Goal: Task Accomplishment & Management: Manage account settings

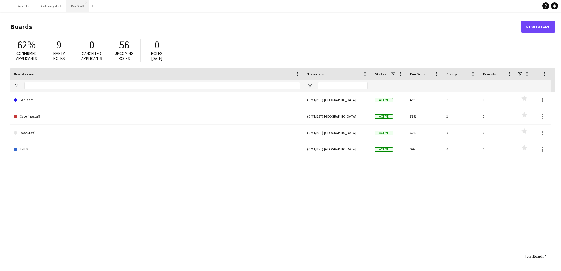
click at [73, 6] on button "Bar Staff Close" at bounding box center [77, 5] width 23 height 11
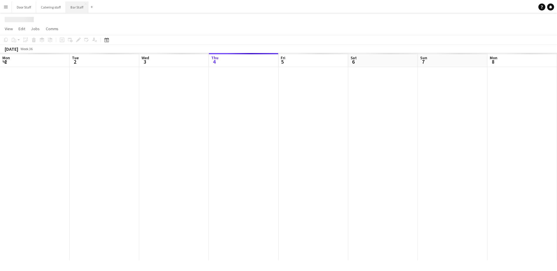
scroll to position [0, 140]
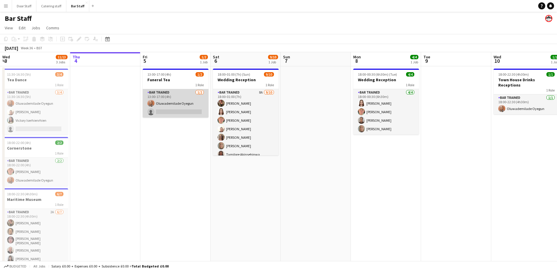
click at [166, 101] on app-card-role "Bar trained [DATE] 13:00-17:00 (4h) Oluwademilade Oyegun single-neutral-actions" at bounding box center [176, 103] width 66 height 28
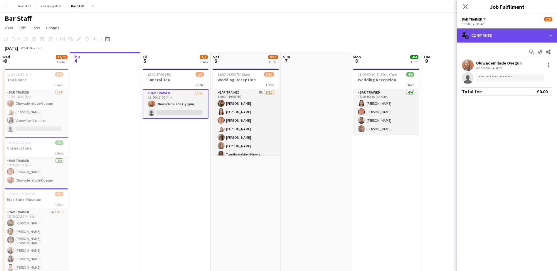
click at [501, 34] on div "single-neutral-actions-check-2 Confirmed" at bounding box center [507, 35] width 100 height 14
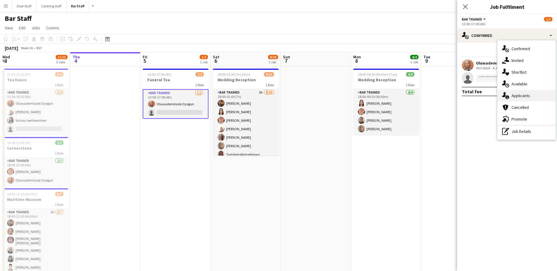
click at [515, 97] on span "Applicants" at bounding box center [520, 95] width 18 height 5
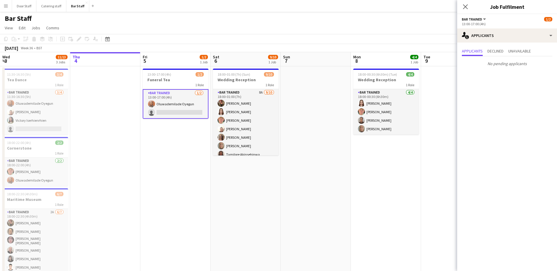
click at [181, 161] on app-date-cell "13:00-17:00 (4h) 1/2 Funeral Tea 1 Role Bar trained [DATE] 13:00-17:00 (4h) Olu…" at bounding box center [175, 176] width 70 height 221
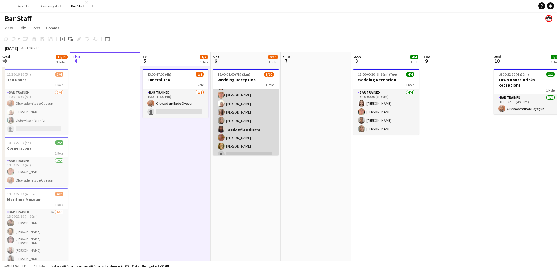
scroll to position [30, 0]
click at [254, 125] on app-card-role "Bar trained 8A [DATE] 18:00-01:00 (7h) [PERSON_NAME] [PERSON_NAME] [PERSON_NAME…" at bounding box center [246, 107] width 66 height 97
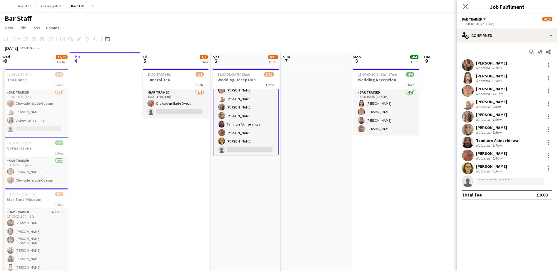
click at [472, 144] on app-user-avatar at bounding box center [467, 143] width 12 height 12
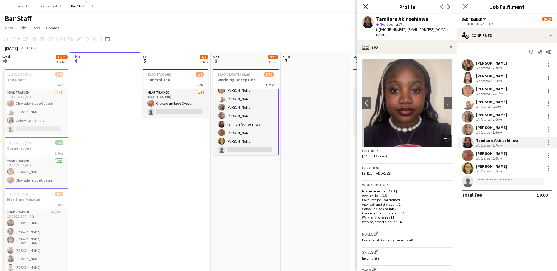
click at [367, 7] on icon "Close pop-in" at bounding box center [365, 7] width 6 height 6
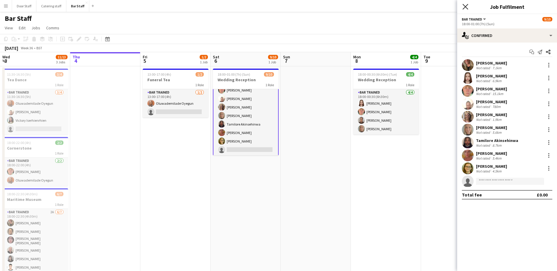
click at [464, 7] on icon "Close pop-in" at bounding box center [465, 7] width 6 height 6
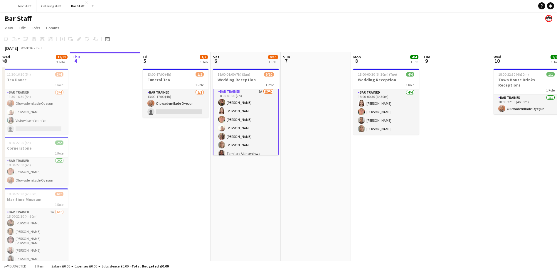
scroll to position [0, 0]
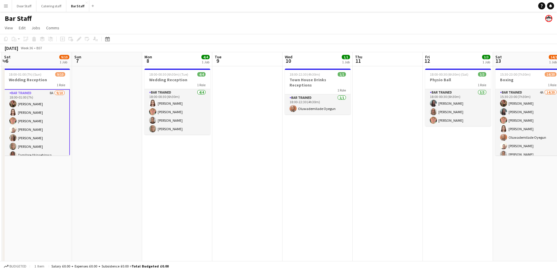
drag, startPoint x: 391, startPoint y: 183, endPoint x: 165, endPoint y: 187, distance: 225.6
click at [165, 187] on app-calendar-viewport "Wed 3 11/13 3 Jobs Thu 4 Fri 5 1/2 1 Job Sat 6 9/10 1 Job Sun 7 Mon 8 4/4 1 Job…" at bounding box center [278, 170] width 557 height 236
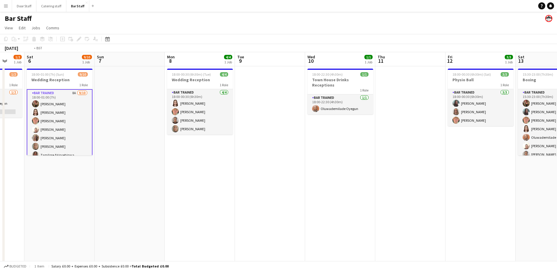
drag, startPoint x: 332, startPoint y: 167, endPoint x: 162, endPoint y: 170, distance: 170.8
click at [162, 170] on app-calendar-viewport "Wed 3 11/13 3 Jobs Thu 4 Fri 5 1/2 1 Job Sat 6 9/10 1 Job Sun 7 Mon 8 4/4 1 Job…" at bounding box center [278, 170] width 557 height 236
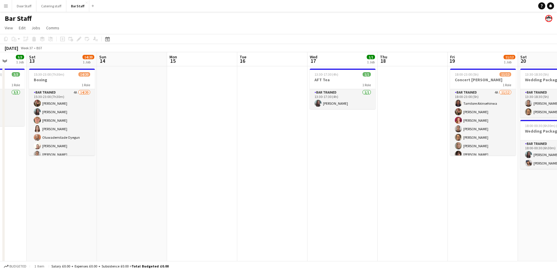
drag, startPoint x: 396, startPoint y: 168, endPoint x: 118, endPoint y: 179, distance: 278.3
click at [118, 179] on app-calendar-viewport "Wed 10 1/1 1 Job Thu 11 Fri 12 3/3 1 Job Sat 13 14/20 1 Job Sun 14 Mon 15 Tue 1…" at bounding box center [278, 170] width 557 height 236
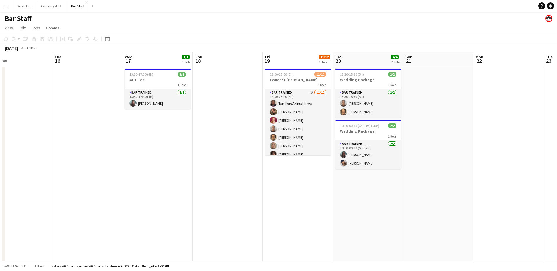
drag, startPoint x: 306, startPoint y: 167, endPoint x: 121, endPoint y: 172, distance: 185.2
click at [121, 172] on app-calendar-viewport "Fri 12 3/3 1 Job Sat 13 14/20 1 Job Sun 14 Mon 15 Tue 16 Wed 17 1/1 1 Job Thu 1…" at bounding box center [278, 170] width 557 height 236
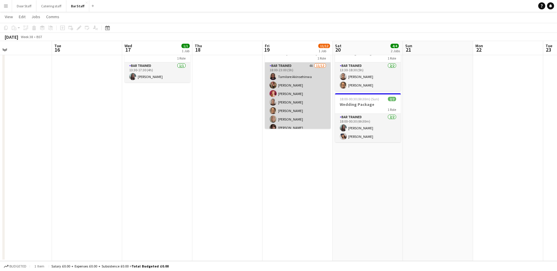
click at [310, 112] on app-card-role "Bar trained 4A [DATE] 18:00-23:00 (5h) Tamilore Akinsehinwa [PERSON_NAME] [PERS…" at bounding box center [298, 119] width 66 height 114
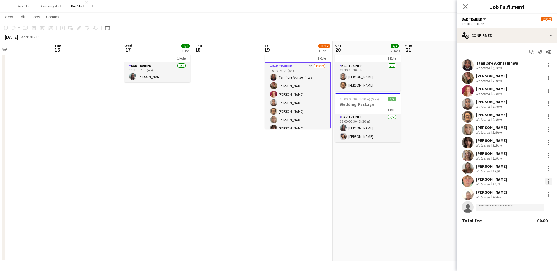
click at [547, 178] on div at bounding box center [548, 181] width 7 height 7
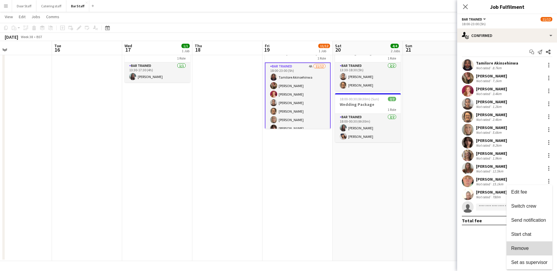
click at [521, 247] on span "Remove" at bounding box center [520, 248] width 18 height 5
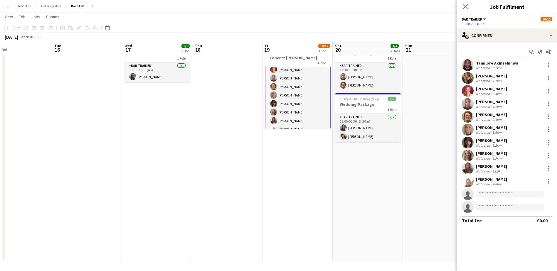
scroll to position [53, 0]
click at [297, 78] on app-card-role "Bar trained 4A [DATE] 18:00-23:00 (5h) Tamilore Akinsehinwa [PERSON_NAME] [PERS…" at bounding box center [298, 71] width 66 height 115
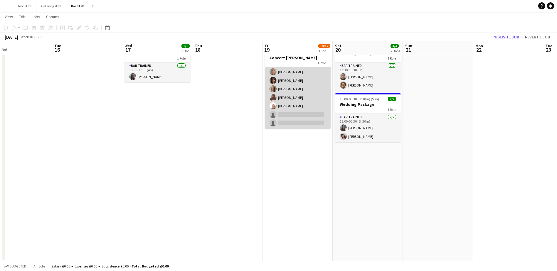
scroll to position [52, 0]
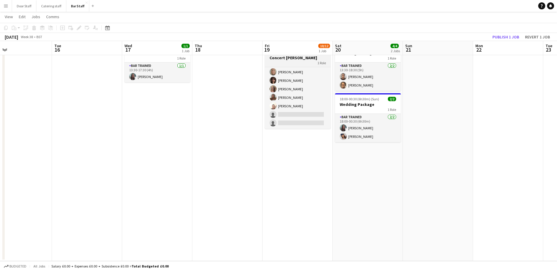
click at [297, 63] on div "1 Role" at bounding box center [298, 62] width 66 height 5
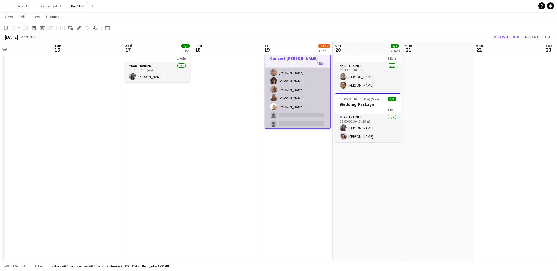
click at [302, 80] on app-card-role "Bar trained 4A [DATE] 18:00-23:00 (5h) Tamilore Akinsehinwa [PERSON_NAME] [PERS…" at bounding box center [297, 73] width 65 height 114
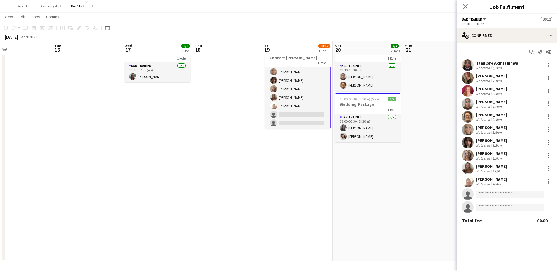
click at [302, 80] on app-card-role "Bar trained 4A [DATE] 18:00-23:00 (5h) Tamilore Akinsehinwa [PERSON_NAME] [PERS…" at bounding box center [298, 72] width 66 height 115
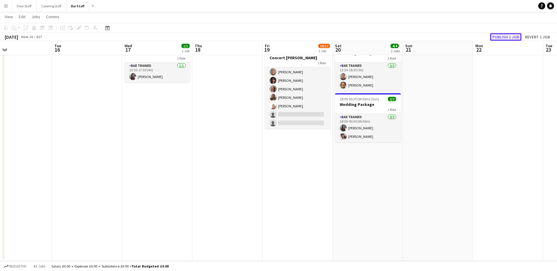
click at [503, 38] on button "Publish 1 job" at bounding box center [505, 37] width 31 height 8
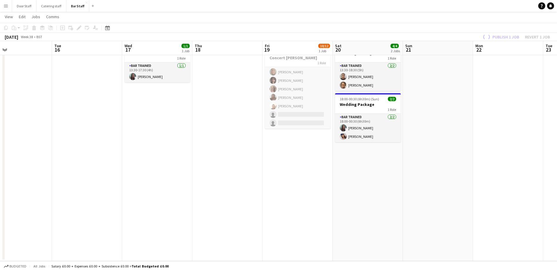
scroll to position [47, 0]
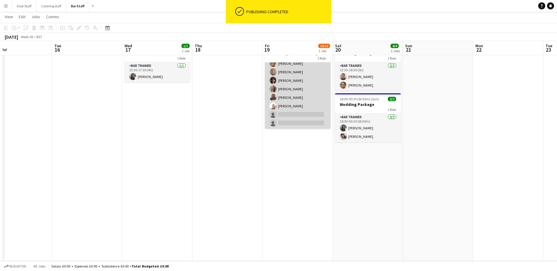
click at [308, 86] on app-card-role "Bar trained 4A [DATE] 18:00-23:00 (5h) Tamilore Akinsehinwa [PERSON_NAME] [PERS…" at bounding box center [298, 72] width 66 height 114
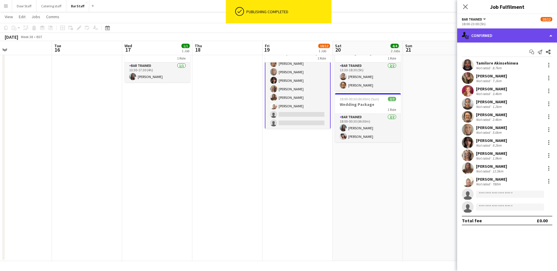
click at [498, 40] on div "single-neutral-actions-check-2 Confirmed" at bounding box center [507, 35] width 100 height 14
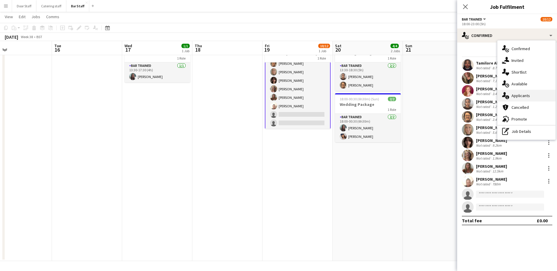
click at [524, 99] on div "single-neutral-actions-information Applicants" at bounding box center [526, 96] width 58 height 12
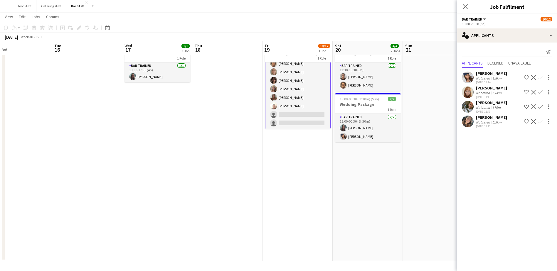
click at [538, 122] on app-icon "Confirm" at bounding box center [540, 121] width 5 height 5
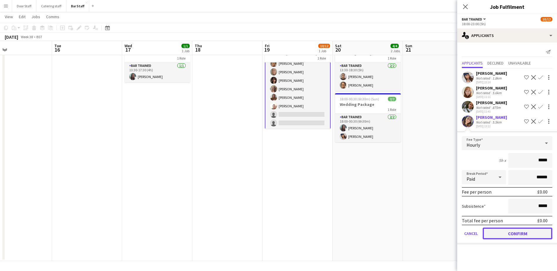
click at [522, 231] on button "Confirm" at bounding box center [517, 234] width 70 height 12
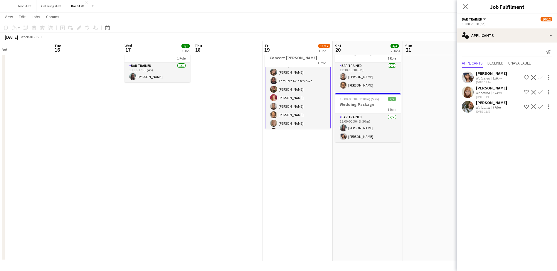
scroll to position [0, 0]
click at [488, 87] on div "[PERSON_NAME]" at bounding box center [491, 87] width 31 height 5
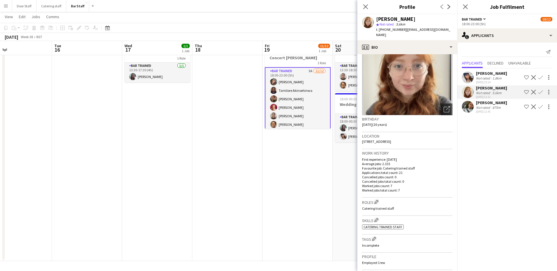
scroll to position [29, 0]
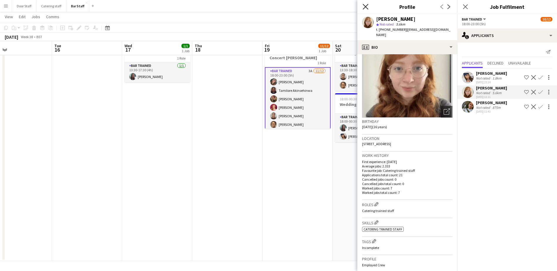
click at [367, 7] on icon "Close pop-in" at bounding box center [365, 7] width 6 height 6
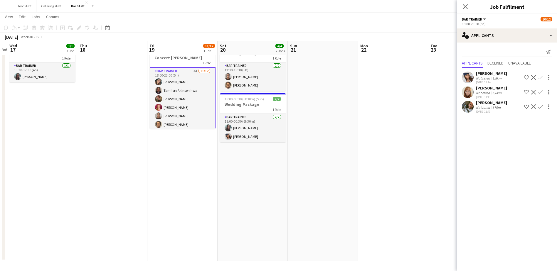
scroll to position [0, 206]
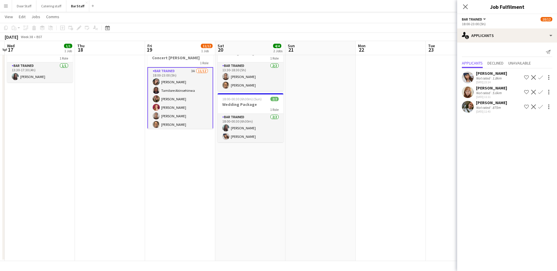
drag, startPoint x: 345, startPoint y: 173, endPoint x: 243, endPoint y: 176, distance: 101.8
click at [243, 176] on app-calendar-viewport "Sun 14 Mon 15 Tue 16 Wed 17 1/1 1 Job Thu 18 Fri 19 11/12 1 Job Sat 20 4/4 2 Jo…" at bounding box center [278, 129] width 557 height 264
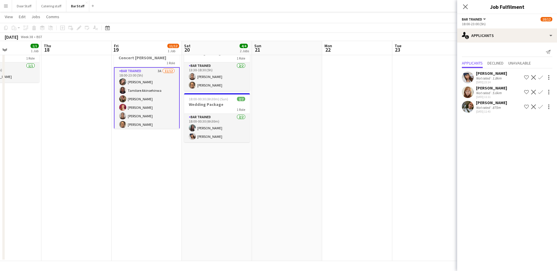
drag, startPoint x: 327, startPoint y: 159, endPoint x: 222, endPoint y: 171, distance: 105.4
click at [222, 171] on app-calendar-viewport "Mon 15 Tue 16 Wed 17 1/1 1 Job Thu 18 Fri 19 11/12 1 Job Sat 20 4/4 2 Jobs Sun …" at bounding box center [278, 129] width 557 height 264
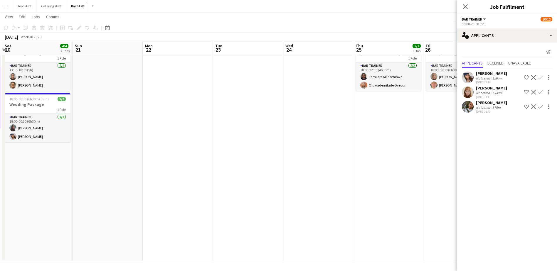
drag, startPoint x: 346, startPoint y: 142, endPoint x: 224, endPoint y: 143, distance: 122.6
click at [224, 143] on app-calendar-viewport "Wed 17 1/1 1 Job Thu 18 Fri 19 11/12 1 Job Sat 20 4/4 2 Jobs Sun 21 Mon 22 Tue …" at bounding box center [278, 129] width 557 height 264
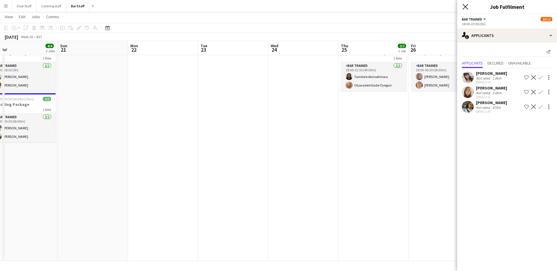
click at [466, 6] on icon "Close pop-in" at bounding box center [465, 7] width 6 height 6
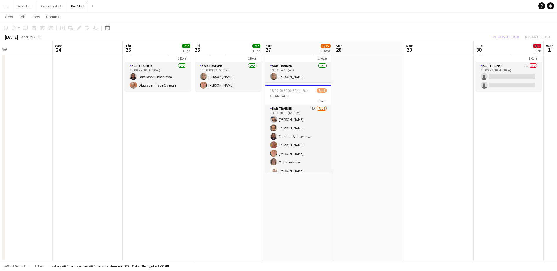
drag, startPoint x: 400, startPoint y: 138, endPoint x: 243, endPoint y: 140, distance: 157.3
click at [243, 140] on app-calendar-viewport "Sat 20 4/4 2 Jobs Sun 21 Mon 22 Tue 23 Wed 24 Thu 25 2/2 1 Job Fri 26 2/2 1 Job…" at bounding box center [278, 129] width 557 height 264
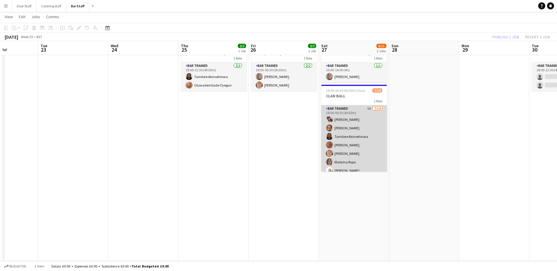
click at [362, 135] on app-card-role "Bar trained 5A [DATE] 18:00-00:30 (6h30m) [PERSON_NAME] [PERSON_NAME] [PERSON_N…" at bounding box center [354, 170] width 66 height 131
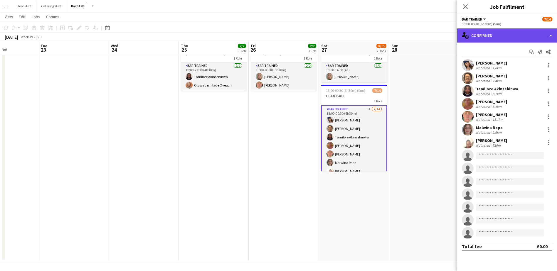
click at [488, 31] on div "single-neutral-actions-check-2 Confirmed" at bounding box center [507, 35] width 100 height 14
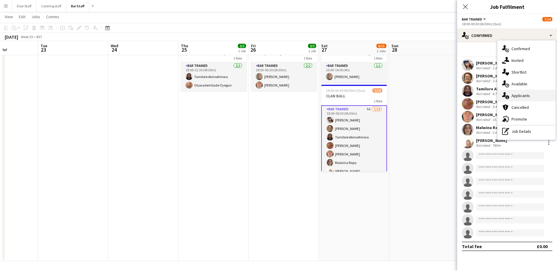
click at [521, 94] on span "Applicants" at bounding box center [520, 95] width 18 height 5
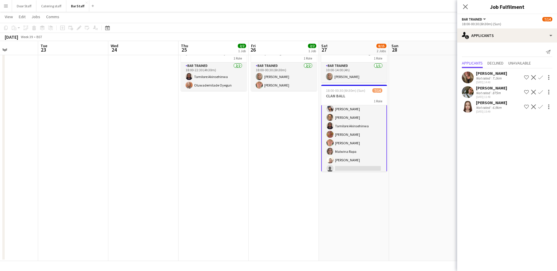
scroll to position [7, 0]
click at [541, 92] on app-icon "Confirm" at bounding box center [540, 92] width 5 height 5
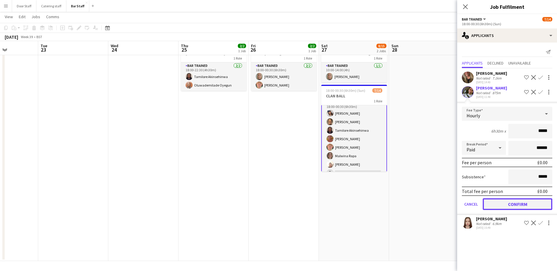
click at [532, 203] on button "Confirm" at bounding box center [517, 204] width 70 height 12
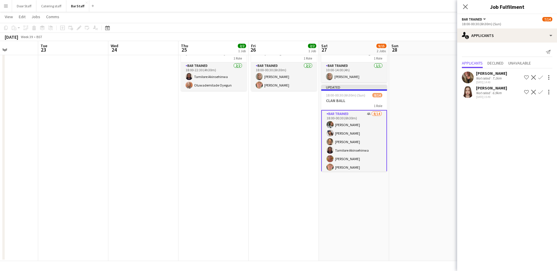
scroll to position [29, 0]
click at [464, 6] on icon "Close pop-in" at bounding box center [465, 6] width 5 height 5
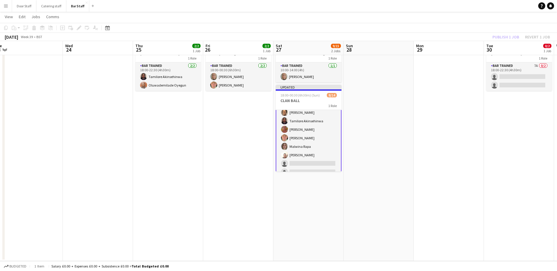
drag, startPoint x: 402, startPoint y: 146, endPoint x: 351, endPoint y: 144, distance: 50.8
click at [351, 144] on app-calendar-viewport "Sat 20 4/4 2 Jobs Sun 21 Mon 22 Tue 23 Wed 24 Thu 25 2/2 1 Job Fri 26 2/2 1 Job…" at bounding box center [278, 129] width 557 height 264
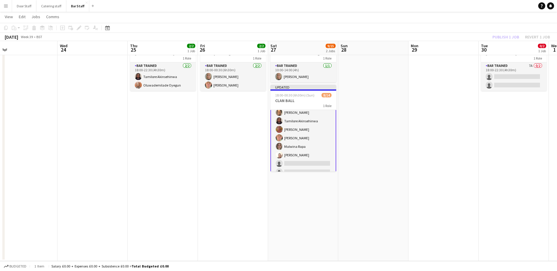
click at [512, 37] on div "Publish 1 job Revert 1 job" at bounding box center [521, 37] width 72 height 8
click at [512, 37] on button "Publish 2 jobs" at bounding box center [502, 37] width 34 height 8
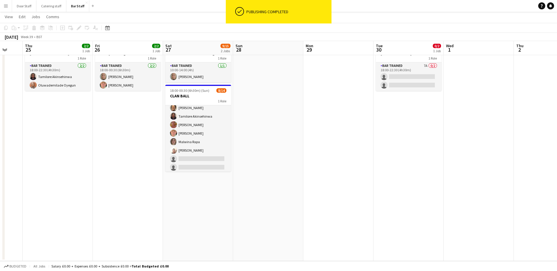
drag, startPoint x: 428, startPoint y: 165, endPoint x: 305, endPoint y: 160, distance: 123.0
click at [306, 160] on app-calendar-viewport "Mon 22 Tue 23 Wed 24 Thu 25 2/2 1 Job Fri 26 2/2 1 Job Sat 27 9/15 2 Jobs Sun 2…" at bounding box center [278, 129] width 557 height 264
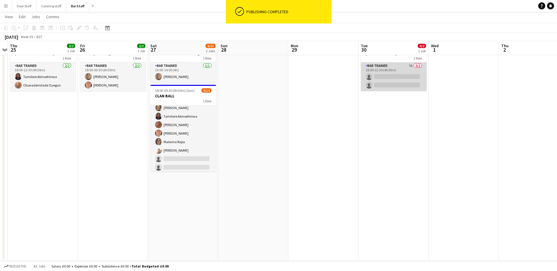
click at [405, 68] on app-card-role "Bar trained 7A 0/2 18:00-22:30 (4h30m) single-neutral-actions single-neutral-ac…" at bounding box center [394, 76] width 66 height 28
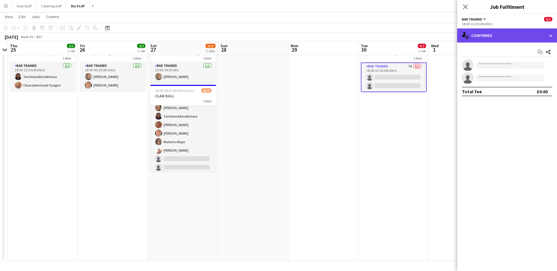
click at [493, 38] on div "single-neutral-actions-check-2 Confirmed" at bounding box center [507, 35] width 100 height 14
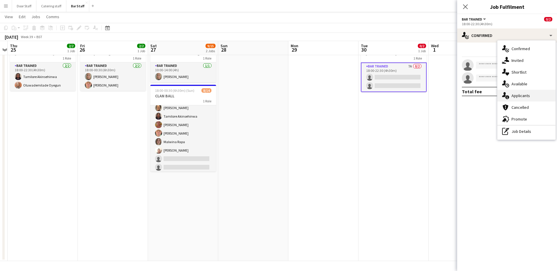
click at [527, 99] on div "single-neutral-actions-information Applicants" at bounding box center [526, 96] width 58 height 12
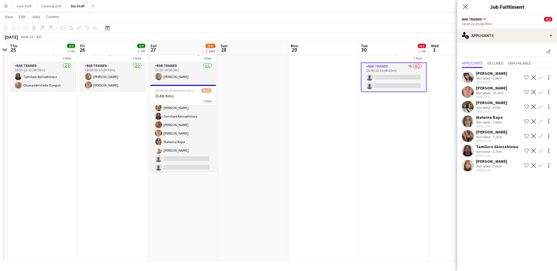
click at [317, 154] on app-date-cell at bounding box center [323, 150] width 70 height 221
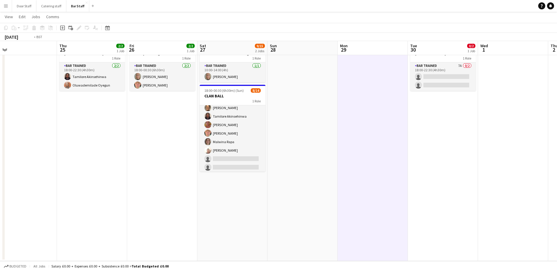
drag, startPoint x: 290, startPoint y: 168, endPoint x: 562, endPoint y: 92, distance: 281.9
click at [557, 92] on html "Menu Boards Boards Boards All jobs Status Workforce Workforce My Workforce Recr…" at bounding box center [278, 122] width 557 height 297
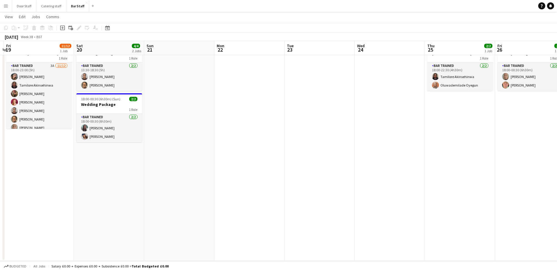
drag, startPoint x: 430, startPoint y: 101, endPoint x: 561, endPoint y: 84, distance: 132.2
click at [557, 84] on html "Menu Boards Boards Boards All jobs Status Workforce Workforce My Workforce Recr…" at bounding box center [278, 122] width 557 height 297
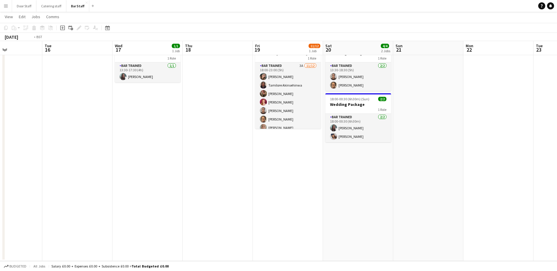
drag, startPoint x: 266, startPoint y: 167, endPoint x: 530, endPoint y: 121, distance: 267.7
click at [530, 121] on app-calendar-viewport "Sat 13 14/20 1 Job Sun 14 Mon 15 Tue 16 Wed 17 1/1 1 Job Thu 18 Fri 19 11/12 1 …" at bounding box center [278, 129] width 557 height 264
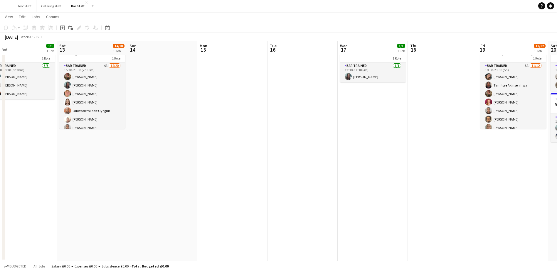
drag, startPoint x: 272, startPoint y: 137, endPoint x: 535, endPoint y: 91, distance: 267.4
click at [535, 91] on app-calendar-viewport "Wed 10 1/1 1 Job Thu 11 Fri 12 3/3 1 Job Sat 13 14/20 1 Job Sun 14 Mon 15 Tue 1…" at bounding box center [278, 129] width 557 height 264
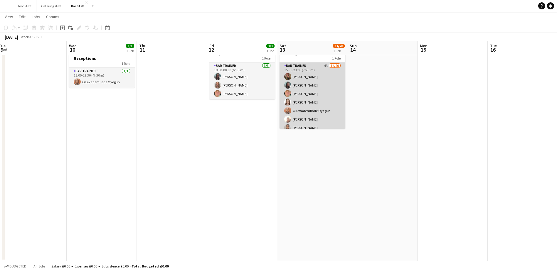
click at [327, 101] on app-card-role "Bar trained 4A 14/20 15:30-23:00 (7h30m) [PERSON_NAME] [PERSON_NAME] [PERSON_NA…" at bounding box center [312, 153] width 66 height 183
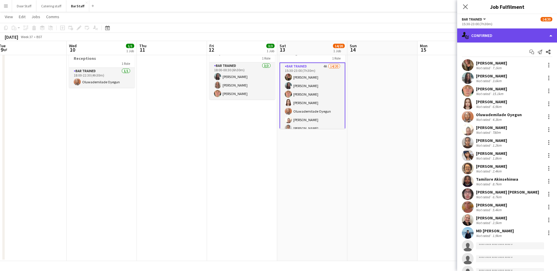
click at [499, 36] on div "single-neutral-actions-check-2 Confirmed" at bounding box center [507, 35] width 100 height 14
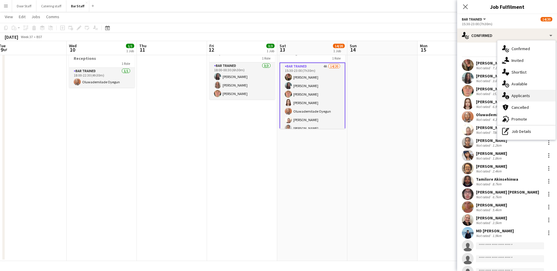
click at [515, 97] on span "Applicants" at bounding box center [520, 95] width 18 height 5
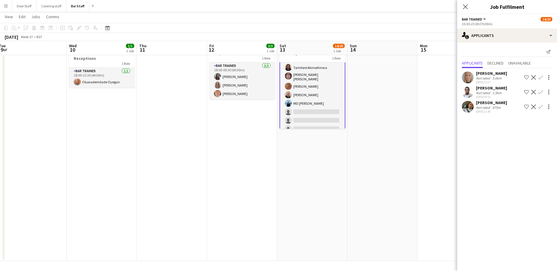
scroll to position [88, 0]
click at [541, 107] on app-icon "Confirm" at bounding box center [540, 106] width 5 height 5
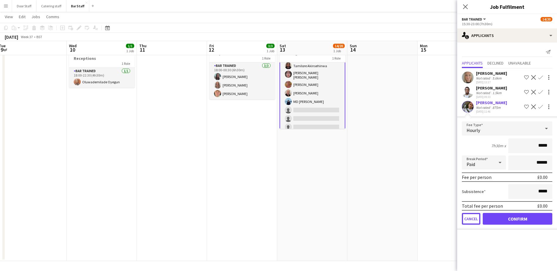
drag, startPoint x: 473, startPoint y: 216, endPoint x: 469, endPoint y: 215, distance: 3.6
click at [471, 216] on button "Cancel" at bounding box center [470, 219] width 18 height 12
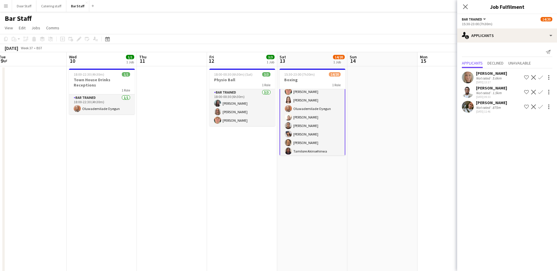
scroll to position [0, 0]
click at [539, 106] on app-icon "Confirm" at bounding box center [540, 106] width 5 height 5
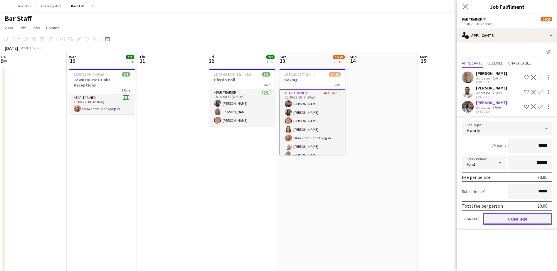
click at [521, 222] on button "Confirm" at bounding box center [517, 219] width 70 height 12
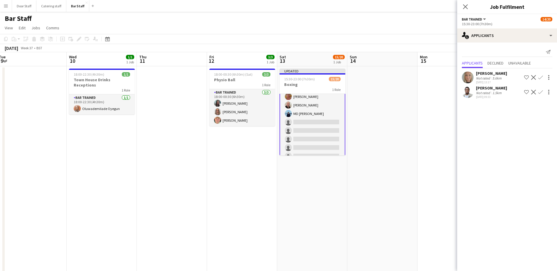
scroll to position [117, 0]
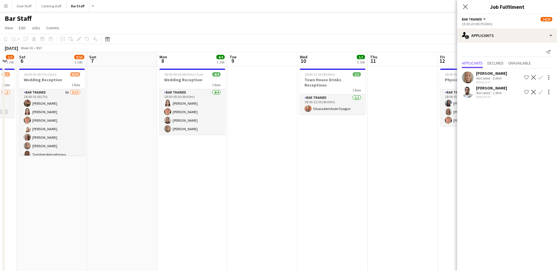
drag, startPoint x: 136, startPoint y: 192, endPoint x: 367, endPoint y: 157, distance: 233.4
click at [367, 157] on app-calendar-viewport "Thu 4 Fri 5 1/2 1 Job Sat 6 9/10 1 Job Sun 7 Mon 8 4/4 1 Job Tue 9 Wed 10 1/1 1…" at bounding box center [278, 170] width 557 height 236
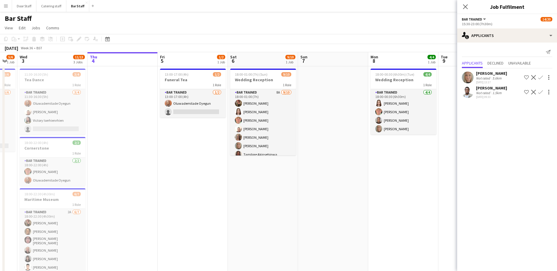
scroll to position [0, 162]
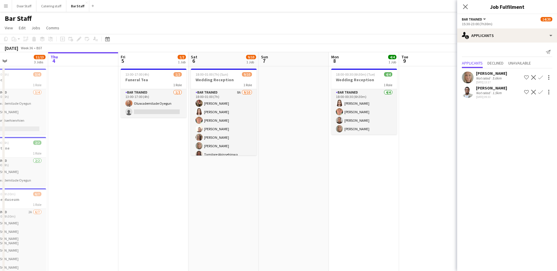
drag, startPoint x: 202, startPoint y: 171, endPoint x: 373, endPoint y: 161, distance: 171.6
click at [373, 161] on app-calendar-viewport "Mon 1 7/7 2 Jobs Tue 2 5/6 1 Job Wed 3 11/13 3 Jobs Thu 4 Fri 5 1/2 1 Job Sat 6…" at bounding box center [278, 170] width 557 height 236
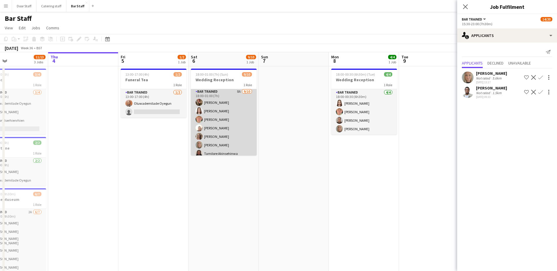
scroll to position [0, 0]
click at [240, 117] on app-card-role "Bar trained 8A [DATE] 18:00-01:00 (7h) [PERSON_NAME] [PERSON_NAME] [PERSON_NAME…" at bounding box center [224, 137] width 66 height 97
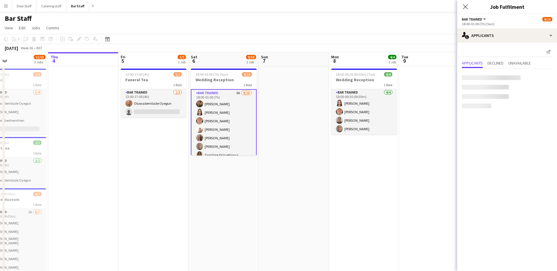
scroll to position [117, 0]
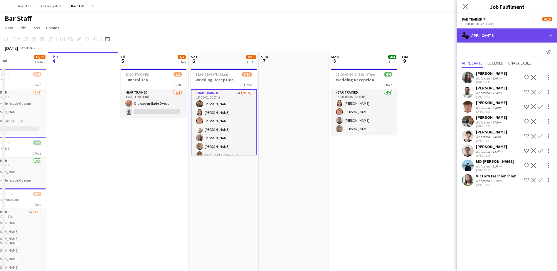
click at [489, 35] on div "single-neutral-actions-information Applicants" at bounding box center [507, 35] width 100 height 14
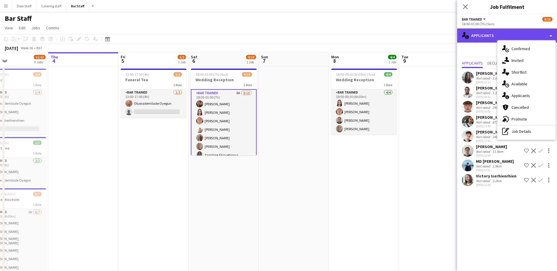
click at [489, 35] on div "single-neutral-actions-information Applicants" at bounding box center [507, 35] width 100 height 14
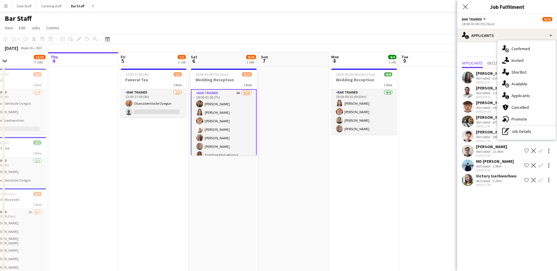
click at [436, 65] on app-board-header-date "Tue 9" at bounding box center [434, 59] width 70 height 14
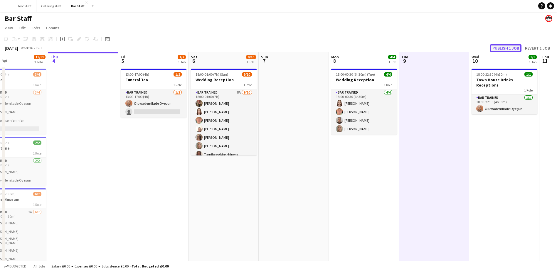
click at [518, 45] on button "Publish 1 job" at bounding box center [505, 48] width 31 height 8
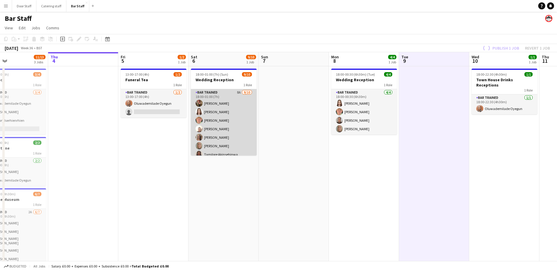
scroll to position [115, 0]
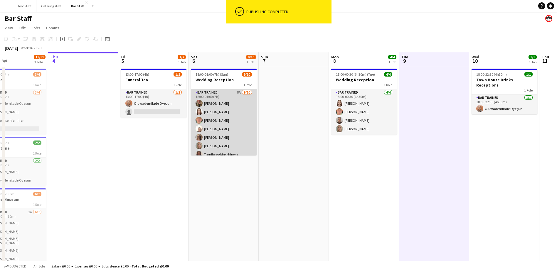
click at [212, 111] on app-card-role "Bar trained 8A [DATE] 18:00-01:00 (7h) [PERSON_NAME] [PERSON_NAME] [PERSON_NAME…" at bounding box center [224, 137] width 66 height 97
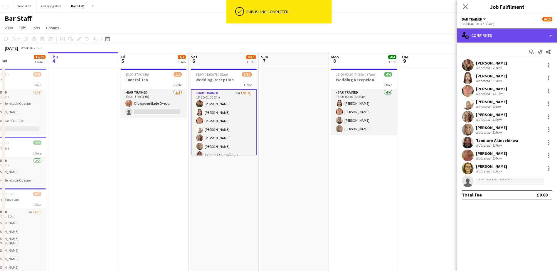
click at [497, 37] on div "single-neutral-actions-check-2 Confirmed" at bounding box center [507, 35] width 100 height 14
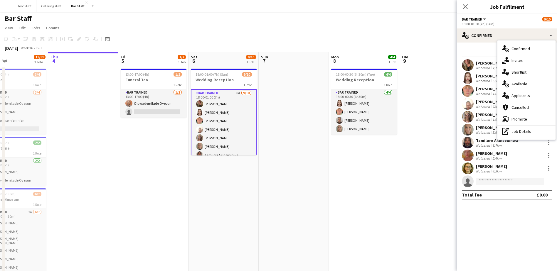
click at [510, 92] on div "single-neutral-actions-information Applicants" at bounding box center [526, 96] width 58 height 12
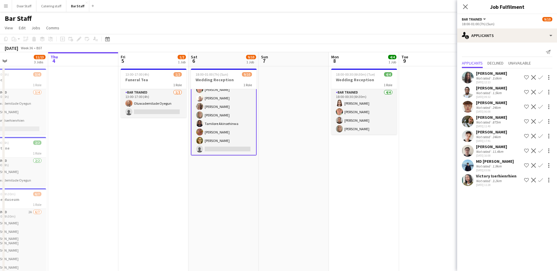
scroll to position [0, 0]
click at [538, 93] on app-icon "Confirm" at bounding box center [540, 92] width 5 height 5
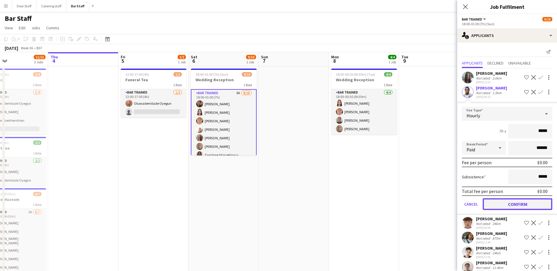
click at [524, 206] on button "Confirm" at bounding box center [517, 204] width 70 height 12
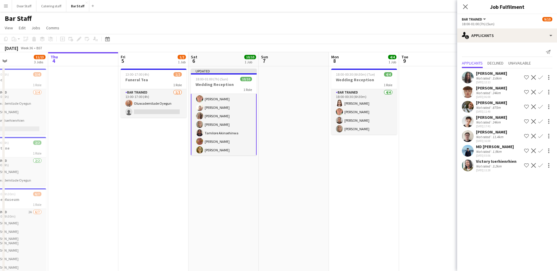
scroll to position [36, 0]
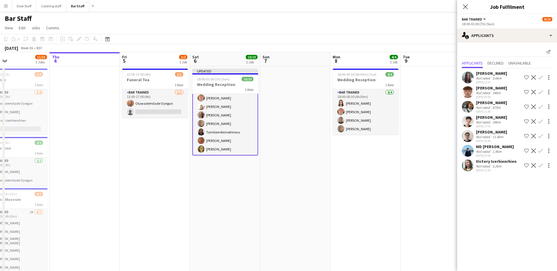
click at [156, 189] on app-calendar-viewport "Mon 1 7/7 2 Jobs Tue 2 5/6 1 Job Wed 3 11/13 3 Jobs Thu 4 Fri 5 1/2 1 Job Sat 6…" at bounding box center [278, 170] width 557 height 236
click at [438, 62] on app-board-header-date "Tue 9" at bounding box center [436, 59] width 70 height 14
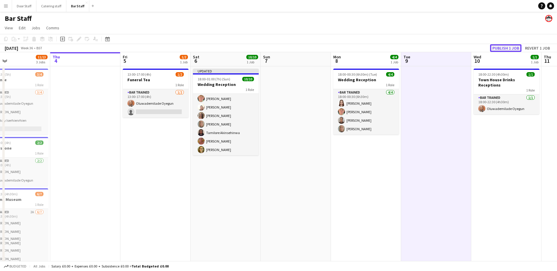
click at [499, 47] on button "Publish 1 job" at bounding box center [505, 48] width 31 height 8
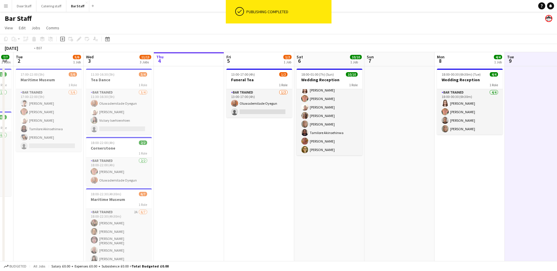
scroll to position [0, 185]
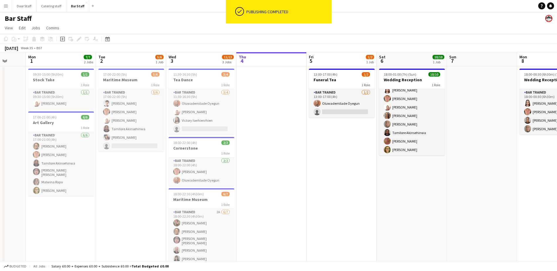
drag, startPoint x: 177, startPoint y: 187, endPoint x: 360, endPoint y: 181, distance: 183.2
click at [360, 181] on app-calendar-viewport "Fri 29 1/1 1 Job Sat 30 Sun 31 Mon 1 7/7 2 Jobs Tue 2 5/6 1 Job Wed 3 11/13 3 J…" at bounding box center [278, 170] width 557 height 236
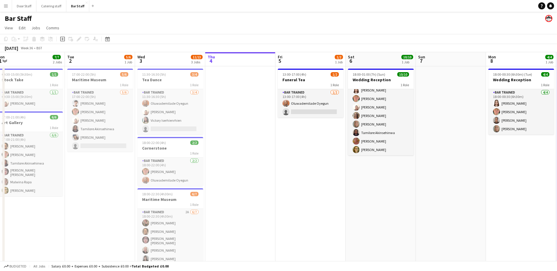
drag, startPoint x: 342, startPoint y: 186, endPoint x: 306, endPoint y: 187, distance: 36.1
click at [306, 187] on app-calendar-viewport "Fri 29 1/1 1 Job Sat 30 Sun 31 Mon 1 7/7 2 Jobs Tue 2 5/6 1 Job Wed 3 11/13 3 J…" at bounding box center [278, 170] width 557 height 236
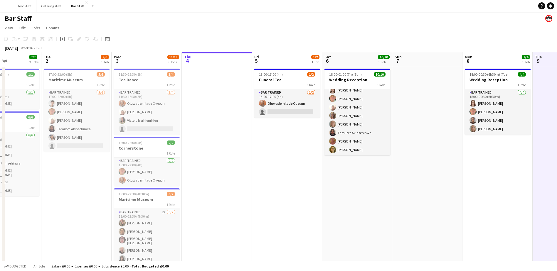
drag, startPoint x: 268, startPoint y: 170, endPoint x: 161, endPoint y: 151, distance: 108.9
click at [161, 151] on app-calendar-viewport "Fri 29 1/1 1 Job Sat 30 Sun 31 Mon 1 7/7 2 Jobs Tue 2 5/6 1 Job Wed 3 11/13 3 J…" at bounding box center [278, 170] width 557 height 236
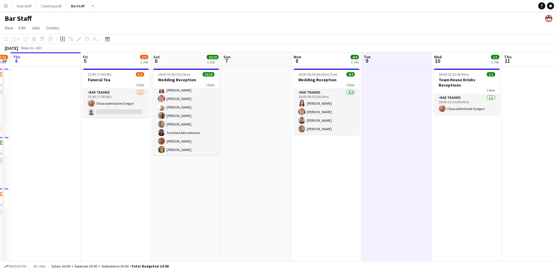
drag, startPoint x: 330, startPoint y: 188, endPoint x: 251, endPoint y: 174, distance: 81.0
click at [251, 174] on app-calendar-viewport "Mon 1 7/7 2 Jobs Tue 2 5/6 1 Job Wed 3 11/13 3 Jobs Thu 4 Fri 5 1/2 1 Job Sat 6…" at bounding box center [278, 170] width 557 height 236
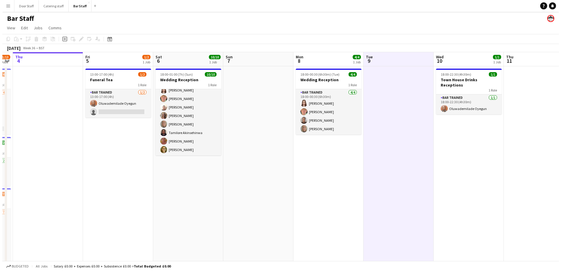
scroll to position [0, 200]
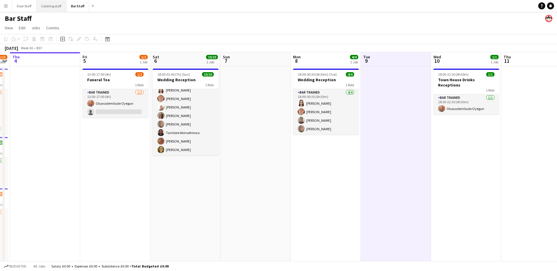
click at [43, 7] on button "Catering staff Close" at bounding box center [51, 5] width 30 height 11
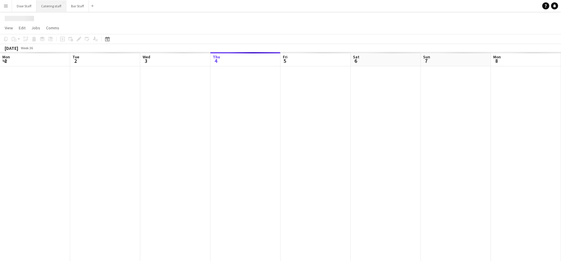
scroll to position [0, 140]
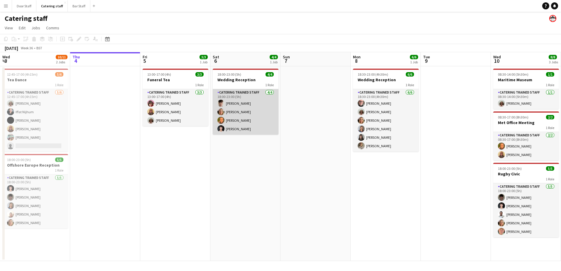
click at [229, 120] on app-card-role "Catering trained staff [DATE] 18:00-23:00 (5h) [PERSON_NAME] [PERSON_NAME] [PER…" at bounding box center [246, 111] width 66 height 45
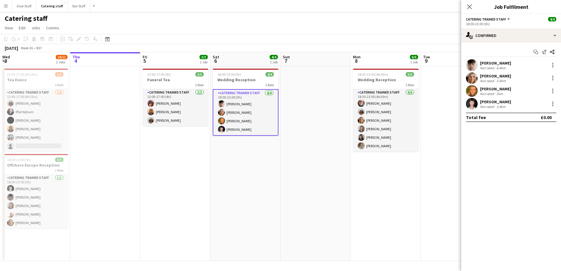
click at [488, 88] on div "[PERSON_NAME]" at bounding box center [495, 88] width 31 height 5
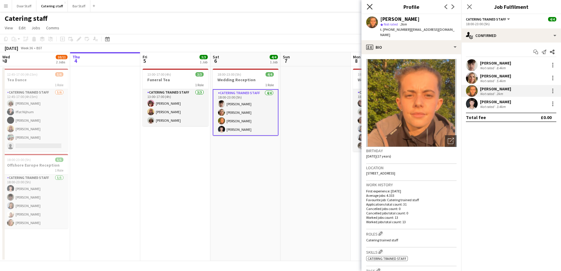
click at [370, 7] on icon at bounding box center [370, 7] width 6 height 6
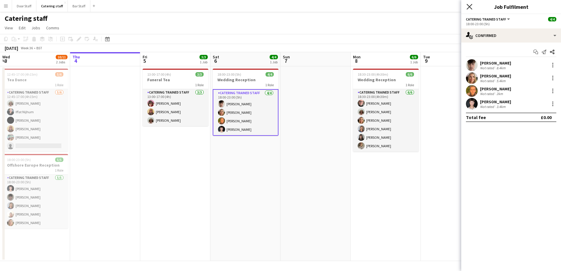
click at [469, 8] on icon at bounding box center [469, 7] width 6 height 6
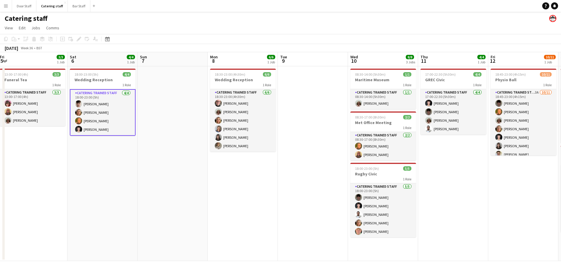
scroll to position [0, 176]
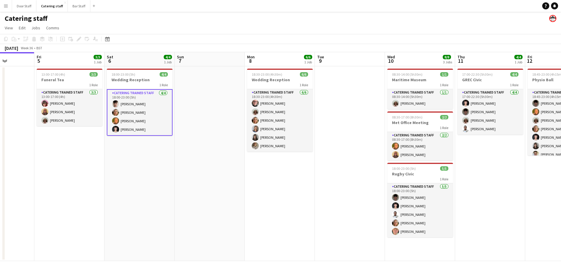
drag, startPoint x: 415, startPoint y: 165, endPoint x: 313, endPoint y: 160, distance: 101.9
click at [313, 160] on app-calendar-viewport "Tue 2 6/6 1 Job Wed 3 10/11 2 Jobs Thu 4 Fri 5 3/3 1 Job Sat 6 4/4 1 Job Sun 7 …" at bounding box center [280, 156] width 561 height 209
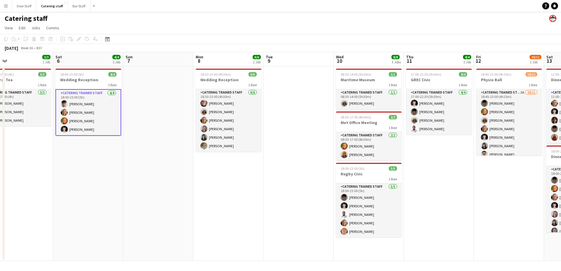
scroll to position [0, 228]
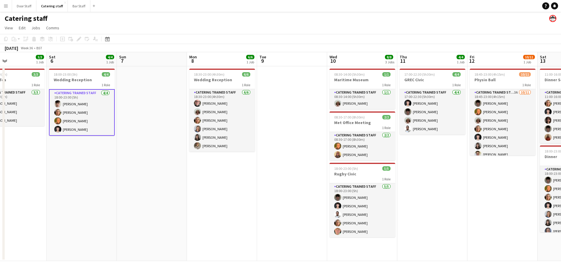
drag, startPoint x: 494, startPoint y: 178, endPoint x: 436, endPoint y: 181, distance: 58.5
click at [436, 181] on app-calendar-viewport "Tue 2 6/6 1 Job Wed 3 10/11 2 Jobs Thu 4 Fri 5 3/3 1 Job Sat 6 4/4 1 Job Sun 7 …" at bounding box center [280, 156] width 561 height 209
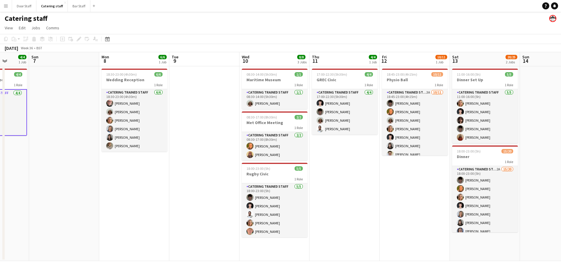
scroll to position [0, 183]
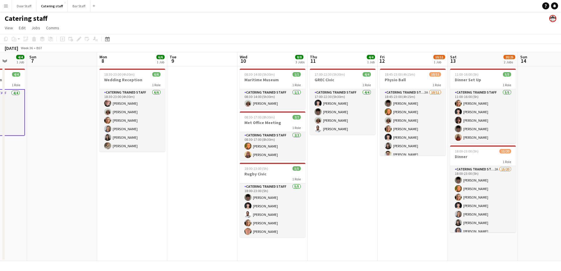
drag, startPoint x: 458, startPoint y: 185, endPoint x: 368, endPoint y: 184, distance: 89.2
click at [368, 184] on app-calendar-viewport "Thu 4 Fri 5 3/3 1 Job Sat 6 4/4 1 Job Sun 7 Mon 8 6/6 1 Job Tue 9 Wed 10 8/8 3 …" at bounding box center [280, 156] width 561 height 209
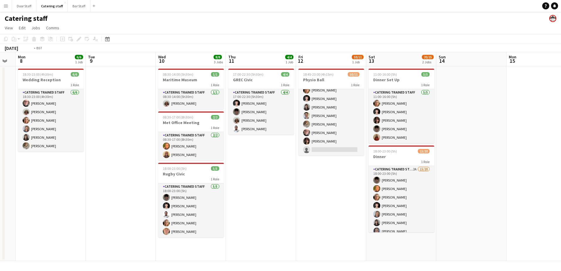
scroll to position [0, 215]
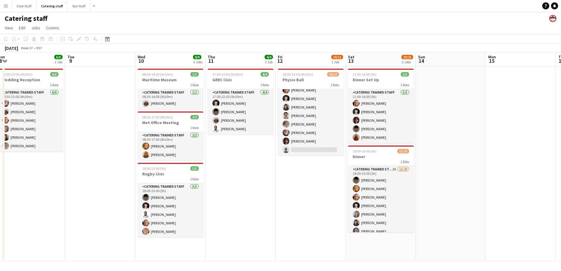
drag, startPoint x: 411, startPoint y: 192, endPoint x: 309, endPoint y: 193, distance: 102.1
click at [309, 193] on app-calendar-viewport "Fri 5 3/3 1 Job Sat 6 4/4 1 Job Sun 7 Mon 8 6/6 1 Job Tue 9 Wed 10 8/8 3 Jobs T…" at bounding box center [280, 156] width 561 height 209
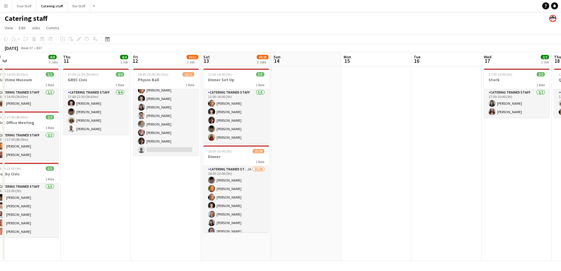
scroll to position [0, 221]
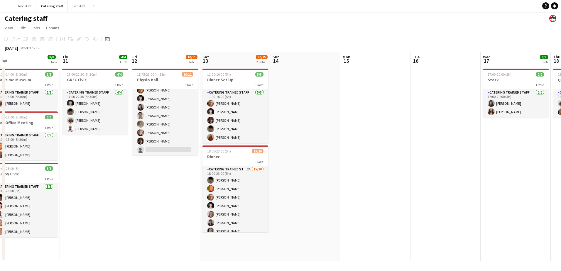
drag, startPoint x: 463, startPoint y: 158, endPoint x: 317, endPoint y: 155, distance: 145.6
click at [317, 155] on app-calendar-viewport "Sun 7 Mon 8 6/6 1 Job Tue 9 Wed 10 8/8 3 Jobs Thu 11 4/4 1 Job Fri 12 10/11 1 J…" at bounding box center [280, 156] width 561 height 209
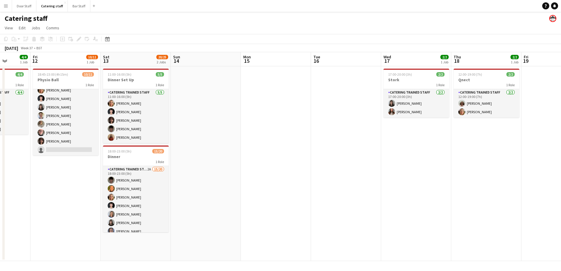
drag, startPoint x: 420, startPoint y: 128, endPoint x: 310, endPoint y: 131, distance: 109.4
click at [310, 131] on app-calendar-viewport "Mon 8 6/6 1 Job Tue 9 Wed 10 8/8 3 Jobs Thu 11 4/4 1 Job Fri 12 10/11 1 Job Sat…" at bounding box center [280, 156] width 561 height 209
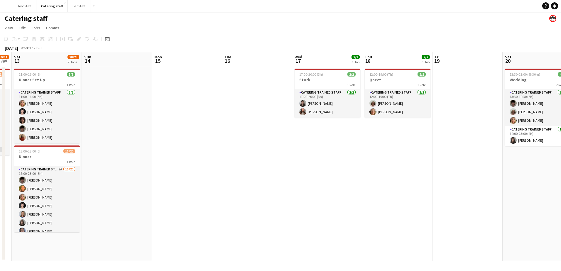
scroll to position [0, 200]
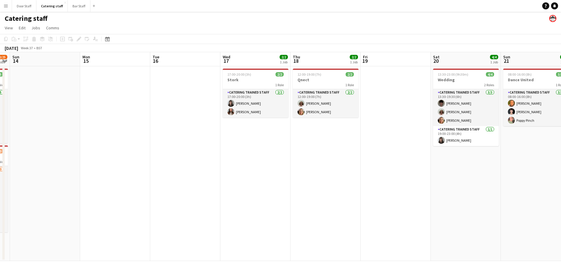
drag, startPoint x: 430, startPoint y: 161, endPoint x: 300, endPoint y: 157, distance: 129.7
click at [300, 157] on app-calendar-viewport "Thu 11 4/4 1 Job Fri 12 10/11 1 Job Sat 13 20/25 2 Jobs Sun 14 Mon 15 Tue 16 We…" at bounding box center [280, 156] width 561 height 209
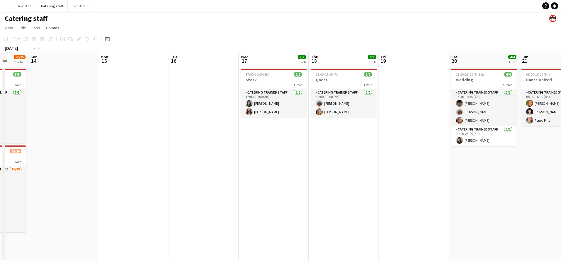
drag, startPoint x: 375, startPoint y: 155, endPoint x: 253, endPoint y: 154, distance: 122.0
click at [253, 154] on app-calendar-viewport "Thu 11 4/4 1 Job Fri 12 10/11 1 Job Sat 13 20/25 2 Jobs Sun 14 Mon 15 Tue 16 We…" at bounding box center [280, 156] width 561 height 209
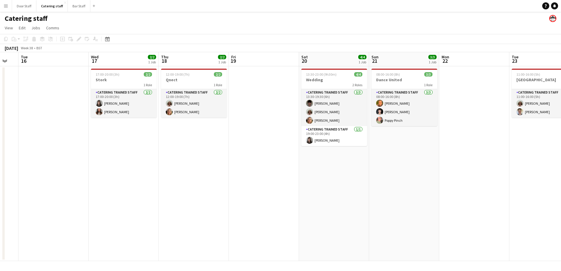
scroll to position [0, 193]
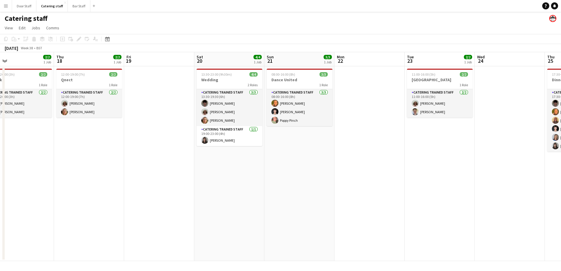
drag, startPoint x: 401, startPoint y: 171, endPoint x: 286, endPoint y: 168, distance: 114.5
click at [286, 168] on app-calendar-viewport "Sun 14 Mon 15 Tue 16 Wed 17 2/2 1 Job Thu 18 2/2 1 Job Fri 19 Sat 20 4/4 1 Job …" at bounding box center [280, 156] width 561 height 209
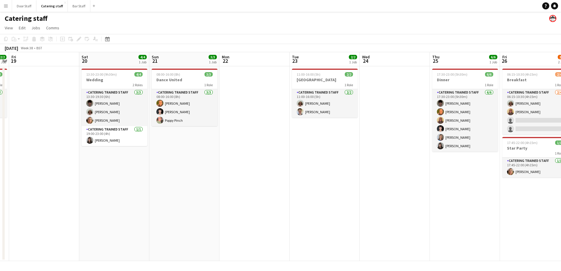
scroll to position [0, 206]
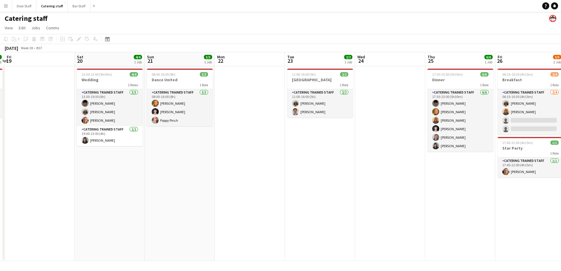
drag, startPoint x: 407, startPoint y: 165, endPoint x: 295, endPoint y: 165, distance: 112.4
click at [295, 165] on app-calendar-viewport "Tue 16 Wed 17 2/2 1 Job Thu 18 2/2 1 Job Fri 19 Sat 20 4/4 1 Job Sun 21 3/3 1 J…" at bounding box center [280, 156] width 561 height 209
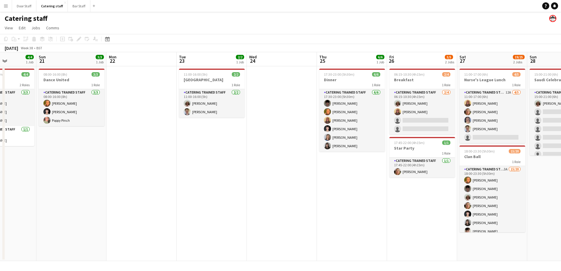
scroll to position [0, 175]
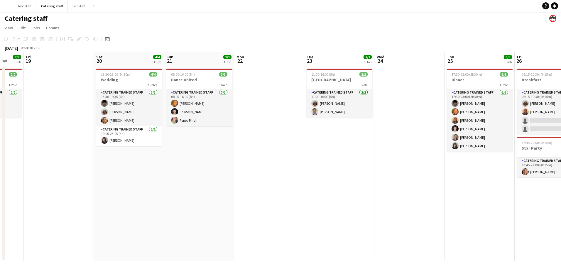
drag, startPoint x: 391, startPoint y: 165, endPoint x: 481, endPoint y: 151, distance: 90.6
click at [481, 151] on app-calendar-viewport "Tue 16 Wed 17 2/2 1 Job Thu 18 2/2 1 Job Fri 19 Sat 20 4/4 1 Job Sun 21 3/3 1 J…" at bounding box center [280, 156] width 561 height 209
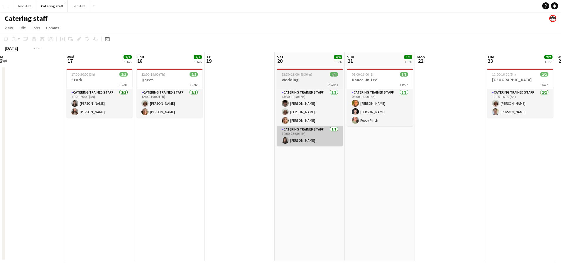
drag, startPoint x: 207, startPoint y: 204, endPoint x: 497, endPoint y: 144, distance: 296.1
click at [498, 143] on app-calendar-viewport "Sun 14 Mon 15 Tue 16 Wed 17 2/2 1 Job Thu 18 2/2 1 Job Fri 19 Sat 20 4/4 1 Job …" at bounding box center [280, 156] width 561 height 209
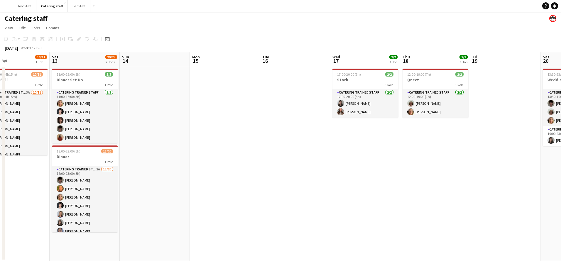
drag, startPoint x: 225, startPoint y: 165, endPoint x: 452, endPoint y: 145, distance: 227.4
click at [452, 145] on app-calendar-viewport "Wed 10 8/8 3 Jobs Thu 11 4/4 1 Job Fri 12 10/11 1 Job Sat 13 20/25 2 Jobs Sun 1…" at bounding box center [280, 156] width 561 height 209
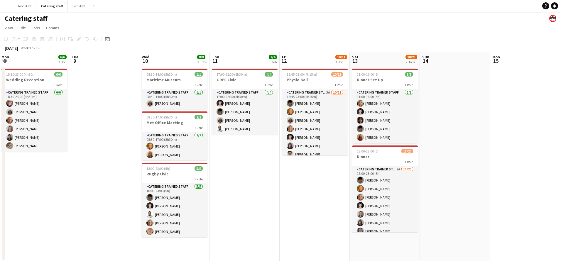
drag, startPoint x: 374, startPoint y: 148, endPoint x: 534, endPoint y: 106, distance: 165.3
click at [534, 106] on app-calendar-viewport "Sat 6 4/4 1 Job Sun 7 Mon 8 6/6 1 Job Tue 9 Wed 10 8/8 3 Jobs Thu 11 4/4 1 Job …" at bounding box center [280, 156] width 561 height 209
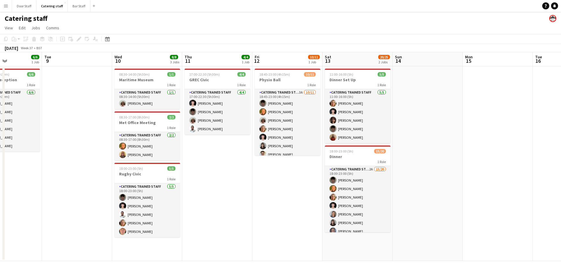
drag, startPoint x: 256, startPoint y: 219, endPoint x: 370, endPoint y: 189, distance: 118.3
click at [370, 189] on app-calendar-viewport "Sat 6 4/4 1 Job Sun 7 Mon 8 6/6 1 Job Tue 9 Wed 10 8/8 3 Jobs Thu 11 4/4 1 Job …" at bounding box center [280, 156] width 561 height 209
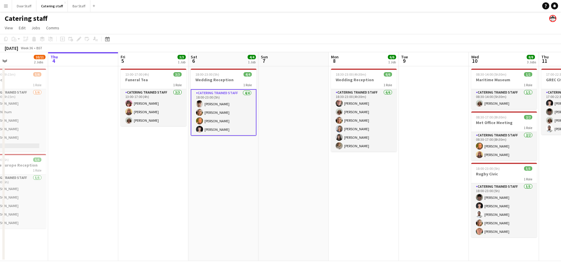
drag, startPoint x: 88, startPoint y: 214, endPoint x: 387, endPoint y: 157, distance: 304.0
click at [387, 157] on app-calendar-viewport "Mon 1 Tue 2 6/6 1 Job Wed 3 10/11 2 Jobs Thu 4 Fri 5 3/3 1 Job Sat 6 4/4 1 Job …" at bounding box center [280, 156] width 561 height 209
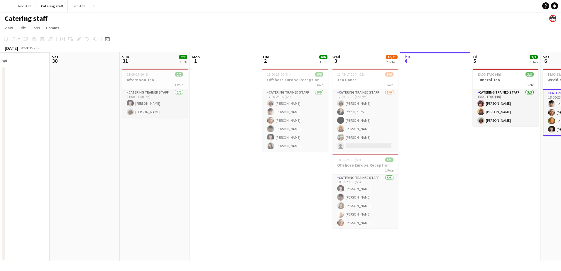
drag, startPoint x: 208, startPoint y: 183, endPoint x: 503, endPoint y: 127, distance: 299.8
click at [503, 127] on app-calendar-viewport "Thu 28 Fri 29 Sat 30 Sun 31 2/2 1 Job Mon 1 Tue 2 6/6 1 Job Wed 3 10/11 2 Jobs …" at bounding box center [280, 156] width 561 height 209
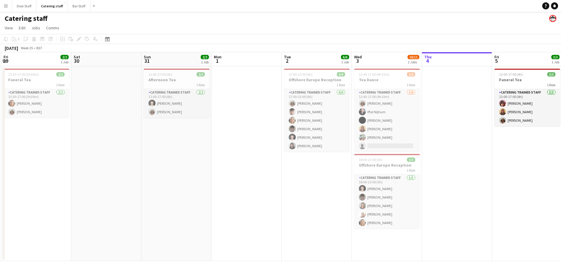
drag, startPoint x: 181, startPoint y: 174, endPoint x: 251, endPoint y: 168, distance: 70.0
click at [251, 168] on app-calendar-viewport "Wed 27 5/6 1 Job Thu 28 2/2 1 Job Fri 29 2/2 1 Job Sat 30 Sun 31 2/2 1 Job Mon …" at bounding box center [280, 156] width 561 height 209
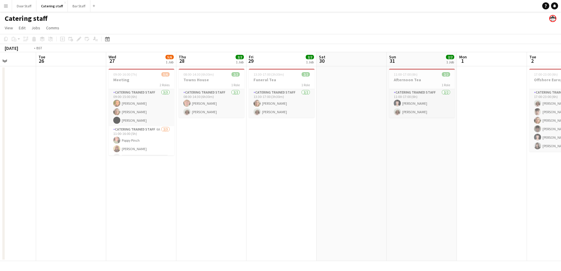
drag, startPoint x: 104, startPoint y: 176, endPoint x: 318, endPoint y: 173, distance: 214.8
click at [346, 162] on app-calendar-viewport "Sat 23 Sun 24 4/5 2 Jobs Mon 25 Tue 26 Wed 27 5/6 1 Job Thu 28 2/2 1 Job Fri 29…" at bounding box center [280, 156] width 561 height 209
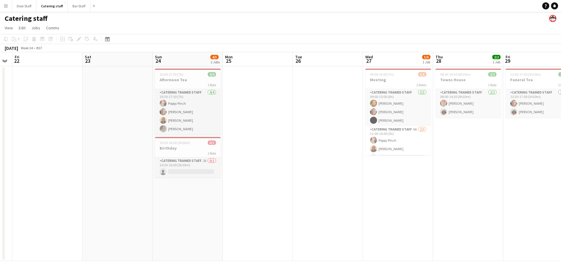
drag, startPoint x: 130, startPoint y: 197, endPoint x: 314, endPoint y: 173, distance: 185.6
click at [314, 173] on app-calendar-viewport "Wed 20 Thu 21 Fri 22 Sat 23 Sun 24 4/5 2 Jobs Mon 25 Tue 26 Wed 27 5/6 1 Job Th…" at bounding box center [280, 156] width 561 height 209
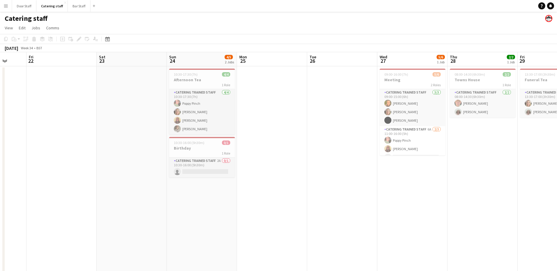
drag, startPoint x: 152, startPoint y: 206, endPoint x: 376, endPoint y: 186, distance: 225.4
click at [376, 186] on app-calendar-viewport "Tue 19 11/12 4 Jobs Wed 20 Thu 21 Fri 22 Sat 23 Sun 24 4/5 2 Jobs Mon 25 Tue 26…" at bounding box center [278, 191] width 557 height 278
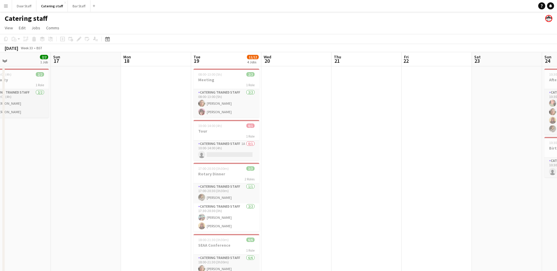
drag, startPoint x: 358, startPoint y: 169, endPoint x: 379, endPoint y: 163, distance: 22.6
click at [379, 163] on app-calendar-viewport "Thu 14 Fri 15 Sat 16 2/2 1 Job Sun 17 Mon 18 Tue 19 11/12 4 Jobs Wed 20 Thu 21 …" at bounding box center [278, 191] width 557 height 278
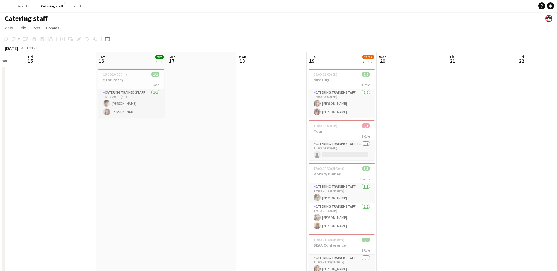
drag, startPoint x: 122, startPoint y: 179, endPoint x: 314, endPoint y: 141, distance: 195.3
click at [314, 141] on app-calendar-viewport "Tue 12 Wed 13 Thu 14 Fri 15 Sat 16 2/2 1 Job Sun 17 Mon 18 Tue 19 11/12 4 Jobs …" at bounding box center [278, 191] width 557 height 278
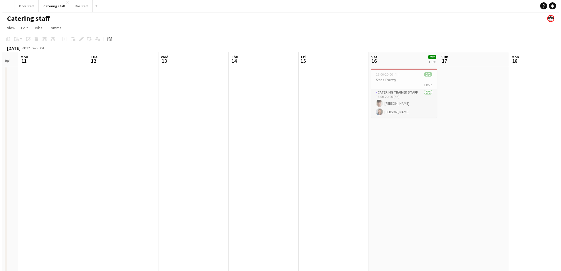
scroll to position [0, 141]
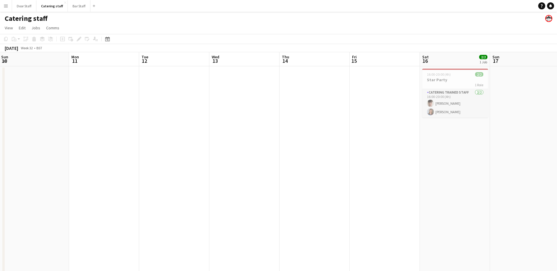
drag, startPoint x: 124, startPoint y: 181, endPoint x: 371, endPoint y: 147, distance: 249.7
click at [371, 147] on app-calendar-viewport "Fri 8 Sat 9 Sun 10 Mon 11 Tue 12 Wed 13 Thu 14 Fri 15 Sat 16 2/2 1 Job Sun 17 M…" at bounding box center [278, 191] width 557 height 278
click at [75, 2] on button "Bar Staff Close" at bounding box center [79, 5] width 23 height 11
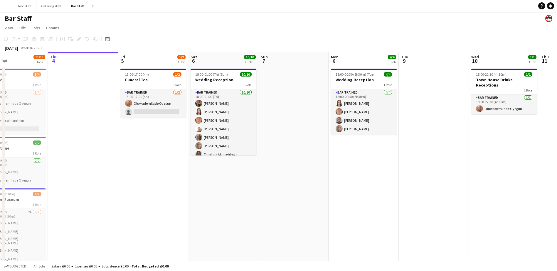
scroll to position [0, 182]
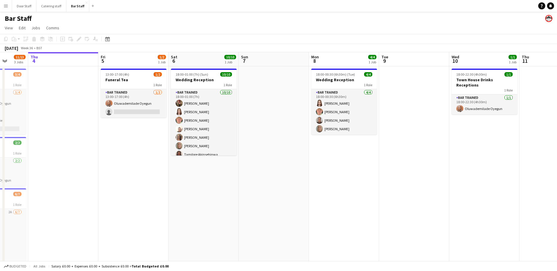
drag, startPoint x: 176, startPoint y: 173, endPoint x: 134, endPoint y: 174, distance: 42.0
click at [134, 174] on app-calendar-viewport "Mon 1 7/7 2 Jobs Tue 2 5/6 1 Job Wed 3 11/13 3 Jobs Thu 4 Fri 5 1/2 1 Job Sat 6…" at bounding box center [278, 170] width 557 height 236
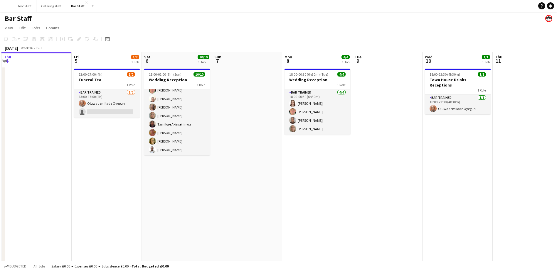
scroll to position [0, 234]
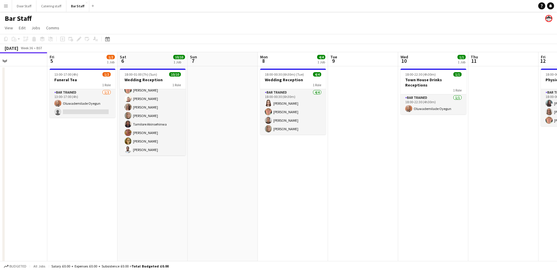
drag, startPoint x: 269, startPoint y: 133, endPoint x: 217, endPoint y: 136, distance: 52.3
click at [217, 136] on app-calendar-viewport "Mon 1 7/7 2 Jobs Tue 2 5/6 1 Job Wed 3 11/13 3 Jobs Thu 4 Fri 5 1/2 1 Job Sat 6…" at bounding box center [278, 170] width 557 height 236
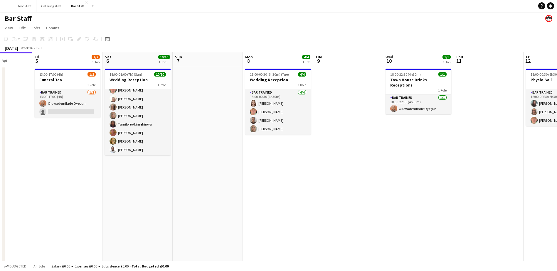
scroll to position [0, 179]
drag, startPoint x: 327, startPoint y: 158, endPoint x: 313, endPoint y: 162, distance: 15.0
click at [313, 162] on app-calendar-viewport "Tue 2 5/6 1 Job Wed 3 11/13 3 Jobs Thu 4 Fri 5 1/2 1 Job Sat 6 10/10 1 Job Sun …" at bounding box center [278, 170] width 557 height 236
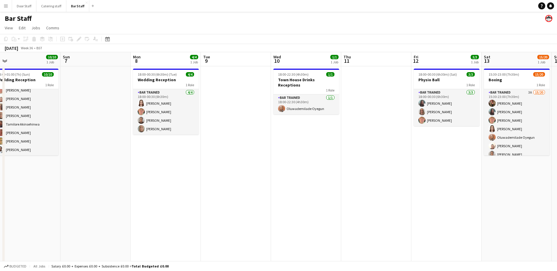
scroll to position [0, 222]
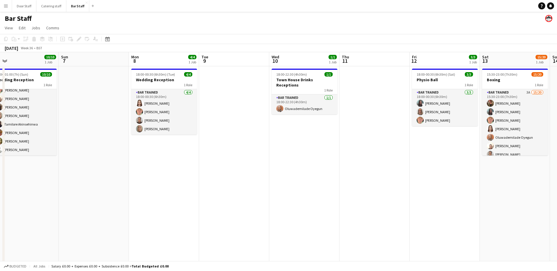
drag, startPoint x: 310, startPoint y: 163, endPoint x: 197, endPoint y: 168, distance: 113.4
click at [197, 168] on app-calendar-viewport "Wed 3 11/13 3 Jobs Thu 4 Fri 5 1/2 1 Job Sat 6 10/10 1 Job Sun 7 Mon 8 4/4 1 Jo…" at bounding box center [278, 170] width 557 height 236
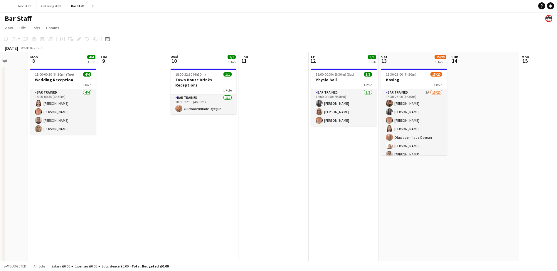
scroll to position [0, 189]
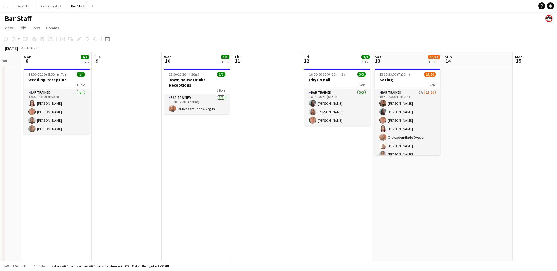
drag, startPoint x: 291, startPoint y: 148, endPoint x: 184, endPoint y: 152, distance: 107.4
click at [184, 152] on app-calendar-viewport "Fri 5 1/2 1 Job Sat 6 10/10 1 Job Sun 7 Mon 8 4/4 1 Job Tue 9 Wed 10 1/1 1 Job …" at bounding box center [278, 170] width 557 height 236
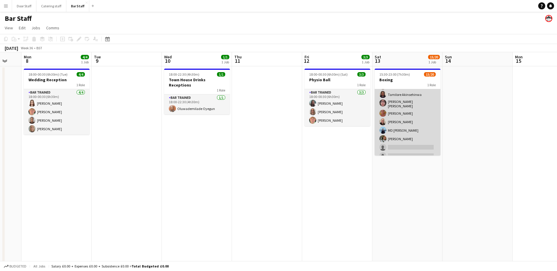
scroll to position [88, 0]
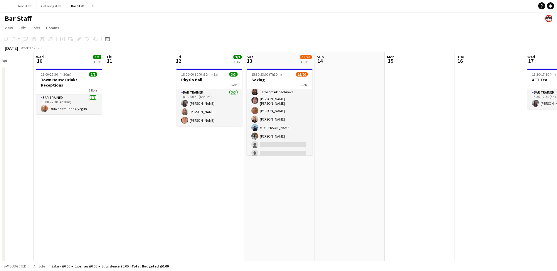
drag, startPoint x: 300, startPoint y: 179, endPoint x: 165, endPoint y: 163, distance: 135.7
click at [168, 163] on app-calendar-viewport "Sun 7 Mon 8 4/4 1 Job Tue 9 Wed 10 1/1 1 Job Thu 11 Fri 12 3/3 1 Job Sat 13 15/…" at bounding box center [278, 170] width 557 height 236
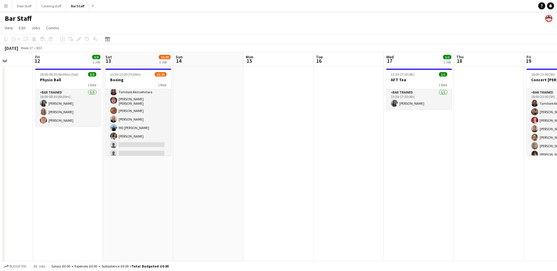
drag, startPoint x: 409, startPoint y: 131, endPoint x: 271, endPoint y: 138, distance: 137.8
click at [271, 138] on app-calendar-viewport "Tue 9 Wed 10 1/1 1 Job Thu 11 Fri 12 3/3 1 Job Sat 13 15/20 1 Job Sun 14 Mon 15…" at bounding box center [278, 170] width 557 height 236
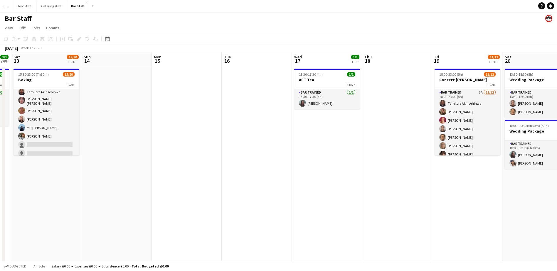
scroll to position [0, 173]
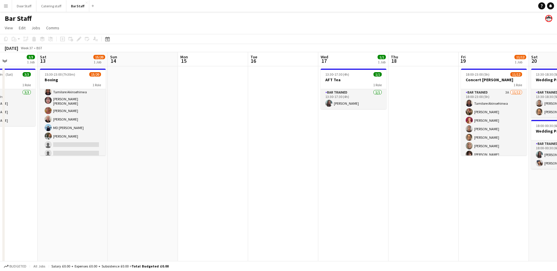
drag, startPoint x: 273, startPoint y: 133, endPoint x: 200, endPoint y: 134, distance: 73.3
click at [200, 134] on app-calendar-viewport "Wed 10 1/1 1 Job Thu 11 Fri 12 3/3 1 Job Sat 13 15/20 1 Job Sun 14 Mon 15 Tue 1…" at bounding box center [278, 170] width 557 height 236
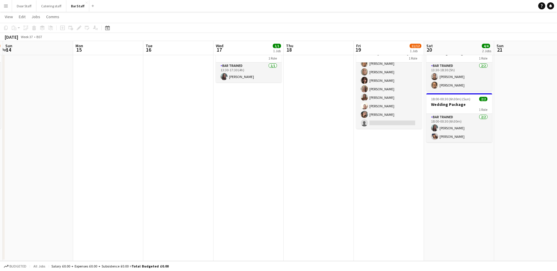
scroll to position [0, 219]
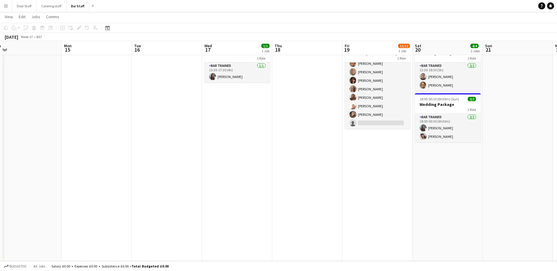
drag, startPoint x: 341, startPoint y: 185, endPoint x: 295, endPoint y: 186, distance: 46.1
click at [295, 186] on app-calendar-viewport "Thu 11 Fri 12 3/3 1 Job Sat 13 15/20 1 Job Sun 14 Mon 15 Tue 16 Wed 17 1/1 1 Jo…" at bounding box center [278, 129] width 557 height 264
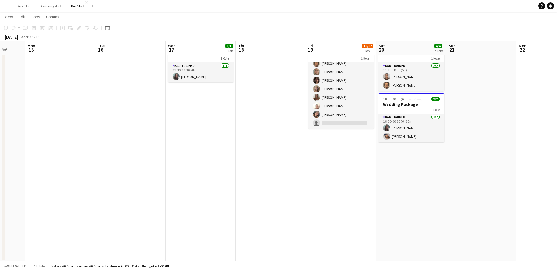
scroll to position [0, 212]
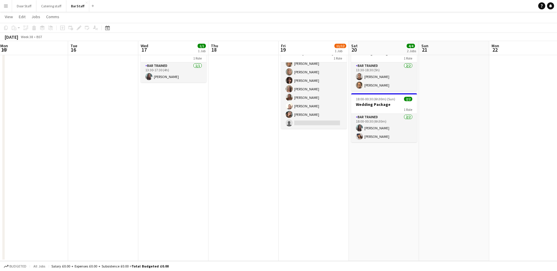
drag, startPoint x: 375, startPoint y: 162, endPoint x: 312, endPoint y: 173, distance: 64.5
click at [312, 173] on app-calendar-viewport "Fri 12 3/3 1 Job Sat 13 15/20 1 Job Sun 14 Mon 15 Tue 16 Wed 17 1/1 1 Job Thu 1…" at bounding box center [278, 129] width 557 height 264
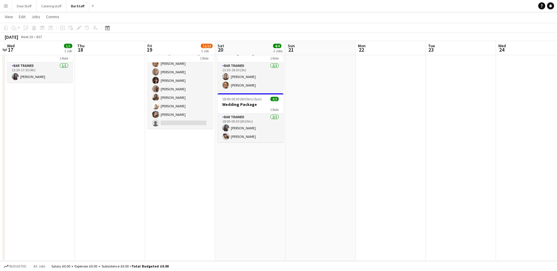
drag, startPoint x: 339, startPoint y: 190, endPoint x: 256, endPoint y: 190, distance: 83.0
click at [256, 190] on app-calendar-viewport "Sun 14 Mon 15 Tue 16 Wed 17 1/1 1 Job Thu 18 Fri 19 11/12 1 Job Sat 20 4/4 2 Jo…" at bounding box center [278, 129] width 557 height 264
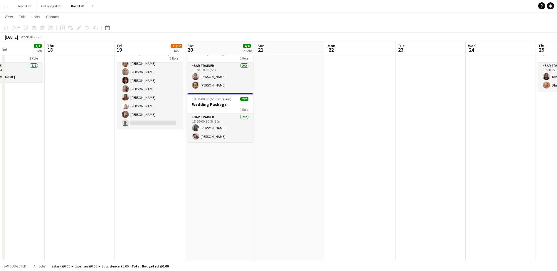
drag, startPoint x: 214, startPoint y: 168, endPoint x: 188, endPoint y: 168, distance: 25.8
click at [188, 168] on app-calendar-viewport "Mon 15 Tue 16 Wed 17 1/1 1 Job Thu 18 Fri 19 11/12 1 Job Sat 20 4/4 2 Jobs Sun …" at bounding box center [278, 129] width 557 height 264
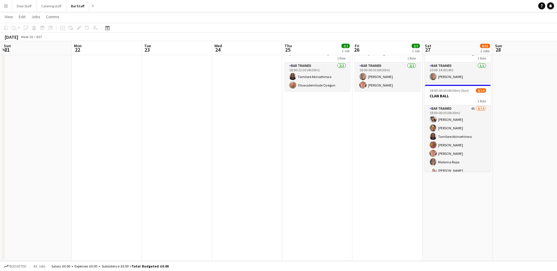
drag, startPoint x: 318, startPoint y: 149, endPoint x: 195, endPoint y: 153, distance: 123.6
click at [194, 153] on app-calendar-viewport "Thu 18 Fri 19 11/12 1 Job Sat 20 4/4 2 Jobs Sun 21 Mon 22 Tue 23 Wed 24 Thu 25 …" at bounding box center [278, 129] width 557 height 264
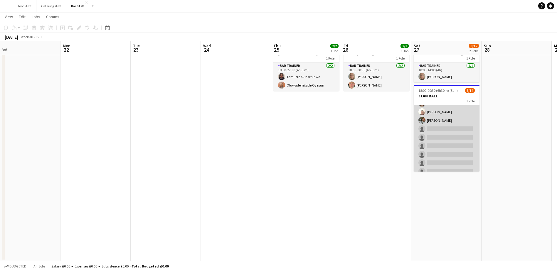
scroll to position [29, 0]
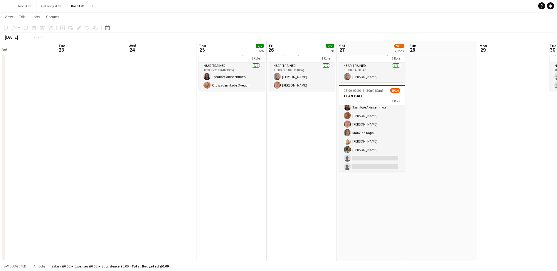
drag, startPoint x: 308, startPoint y: 165, endPoint x: 234, endPoint y: 176, distance: 75.3
click at [234, 176] on app-calendar-viewport "Fri 19 11/12 1 Job Sat 20 4/4 2 Jobs Sun 21 Mon 22 Tue 23 Wed 24 Thu 25 2/2 1 J…" at bounding box center [278, 129] width 557 height 264
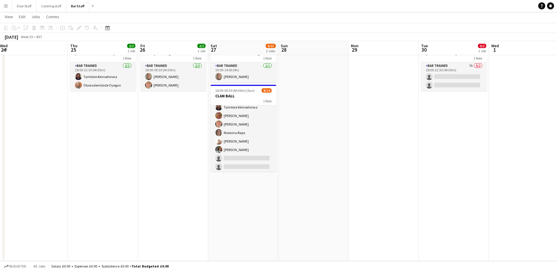
drag, startPoint x: 198, startPoint y: 177, endPoint x: 124, endPoint y: 178, distance: 74.2
click at [124, 178] on app-calendar-viewport "Sun 21 Mon 22 Tue 23 Wed 24 Thu 25 2/2 1 Job Fri 26 2/2 1 Job Sat 27 9/15 2 Job…" at bounding box center [278, 129] width 557 height 264
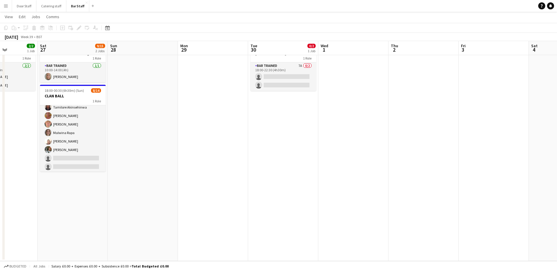
drag, startPoint x: 377, startPoint y: 127, endPoint x: 225, endPoint y: 151, distance: 153.5
click at [225, 151] on app-calendar-viewport "Wed 24 Thu 25 2/2 1 Job Fri 26 2/2 1 Job Sat 27 9/15 2 Jobs Sun 28 Mon 29 Tue 3…" at bounding box center [278, 129] width 557 height 264
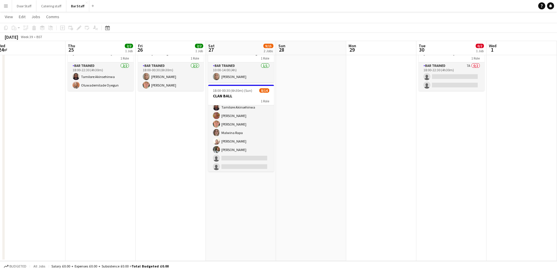
drag, startPoint x: 208, startPoint y: 157, endPoint x: 376, endPoint y: 139, distance: 169.1
click at [376, 139] on app-calendar-viewport "Mon 22 Tue 23 Wed 24 Thu 25 2/2 1 Job Fri 26 2/2 1 Job Sat 27 9/15 2 Jobs Sun 2…" at bounding box center [278, 129] width 557 height 264
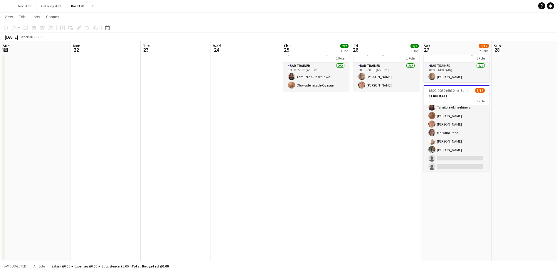
drag, startPoint x: 128, startPoint y: 170, endPoint x: 346, endPoint y: 158, distance: 218.3
click at [346, 158] on app-calendar-viewport "Fri 19 11/12 1 Job Sat 20 4/4 2 Jobs Sun 21 Mon 22 Tue 23 Wed 24 Thu 25 2/2 1 J…" at bounding box center [278, 129] width 557 height 264
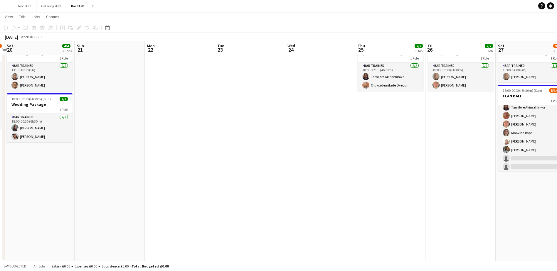
drag, startPoint x: 170, startPoint y: 164, endPoint x: 400, endPoint y: 125, distance: 233.5
click at [400, 125] on app-calendar-viewport "Thu 18 Fri 19 11/12 1 Job Sat 20 4/4 2 Jobs Sun 21 Mon 22 Tue 23 Wed 24 Thu 25 …" at bounding box center [278, 129] width 557 height 264
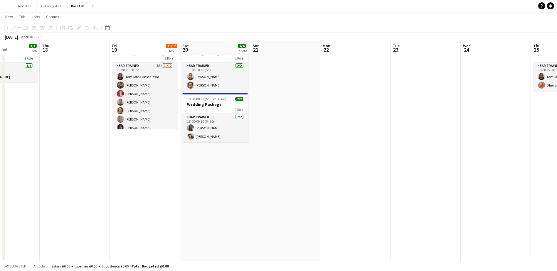
scroll to position [0, 170]
drag, startPoint x: 115, startPoint y: 183, endPoint x: 133, endPoint y: 181, distance: 18.0
click at [133, 181] on app-calendar-viewport "Mon 15 Tue 16 Wed 17 1/1 1 Job Thu 18 Fri 19 11/12 1 Job Sat 20 4/4 2 Jobs Sun …" at bounding box center [278, 129] width 557 height 264
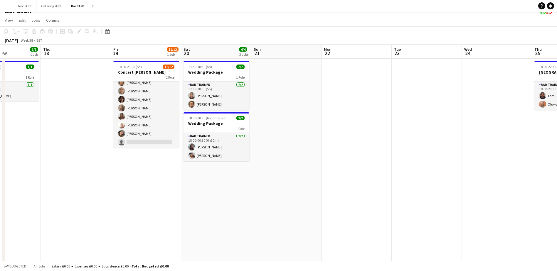
scroll to position [0, 0]
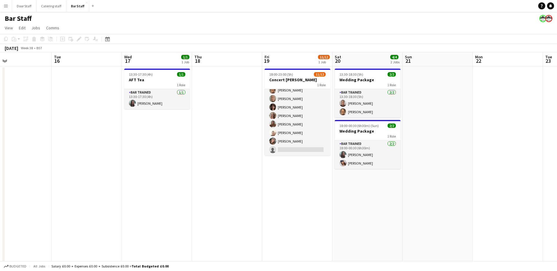
drag, startPoint x: 84, startPoint y: 187, endPoint x: 199, endPoint y: 191, distance: 115.1
click at [199, 191] on app-calendar-viewport "Sat 13 15/20 1 Job Sun 14 Mon 15 Tue 16 Wed 17 1/1 1 Job Thu 18 Fri 19 11/12 1 …" at bounding box center [278, 170] width 557 height 236
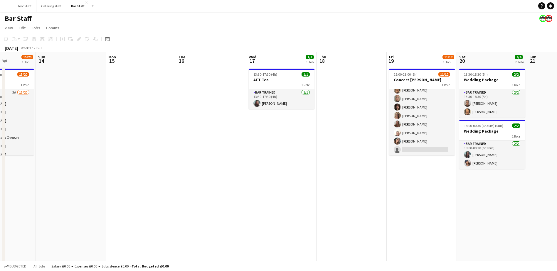
drag, startPoint x: 118, startPoint y: 193, endPoint x: 268, endPoint y: 172, distance: 151.4
click at [260, 174] on app-calendar-viewport "Thu 11 Fri 12 3/3 1 Job Sat 13 15/20 1 Job Sun 14 Mon 15 Tue 16 Wed 17 1/1 1 Jo…" at bounding box center [278, 170] width 557 height 236
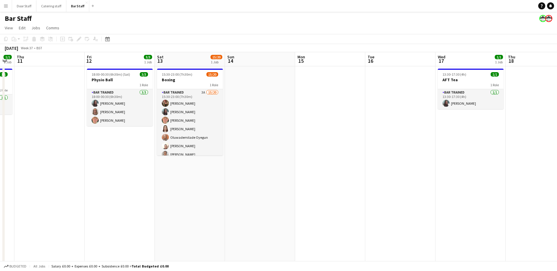
drag, startPoint x: 109, startPoint y: 189, endPoint x: 280, endPoint y: 182, distance: 171.8
click at [280, 182] on app-calendar-viewport "Tue 9 Wed 10 1/1 1 Job Thu 11 Fri 12 3/3 1 Job Sat 13 15/20 1 Job Sun 14 Mon 15…" at bounding box center [278, 170] width 557 height 236
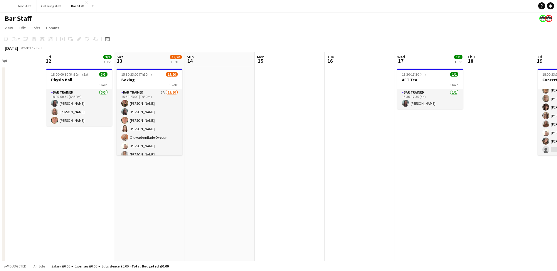
scroll to position [0, 165]
drag, startPoint x: 289, startPoint y: 201, endPoint x: 249, endPoint y: 203, distance: 39.7
click at [249, 203] on app-calendar-viewport "Tue 9 Wed 10 1/1 1 Job Thu 11 Fri 12 3/3 1 Job Sat 13 15/20 1 Job Sun 14 Mon 15…" at bounding box center [278, 170] width 557 height 236
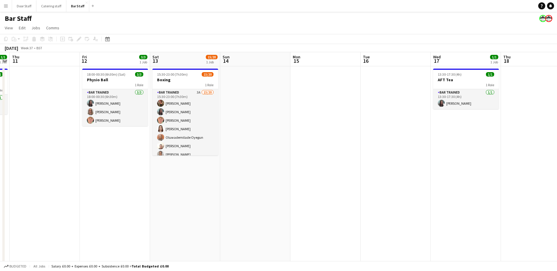
scroll to position [0, 121]
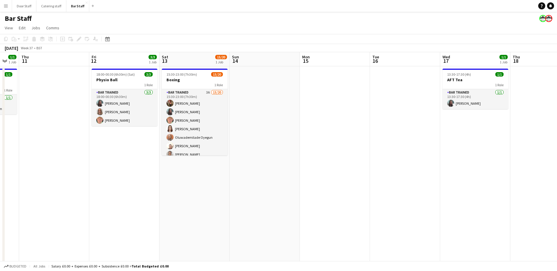
drag, startPoint x: 141, startPoint y: 212, endPoint x: 185, endPoint y: 209, distance: 44.1
click at [185, 209] on app-calendar-viewport "Tue 9 Wed 10 1/1 1 Job Thu 11 Fri 12 3/3 1 Job Sat 13 15/20 1 Job Sun 14 Mon 15…" at bounding box center [278, 170] width 557 height 236
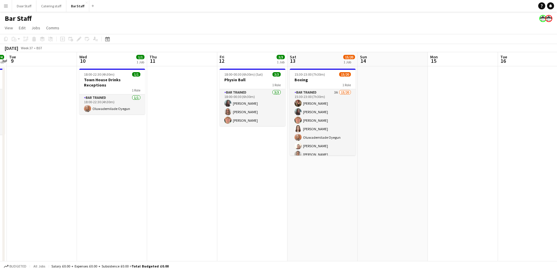
drag, startPoint x: 54, startPoint y: 173, endPoint x: 184, endPoint y: 182, distance: 130.0
click at [184, 182] on app-calendar-viewport "Sun 7 Mon 8 4/4 1 Job Tue 9 Wed 10 1/1 1 Job Thu 11 Fri 12 3/3 1 Job Sat 13 15/…" at bounding box center [278, 170] width 557 height 236
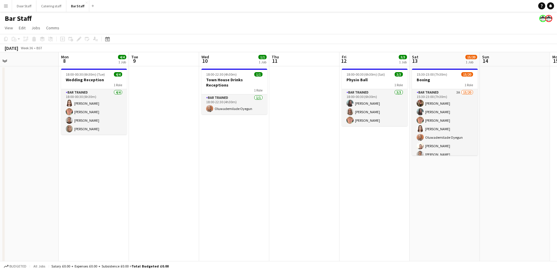
scroll to position [0, 147]
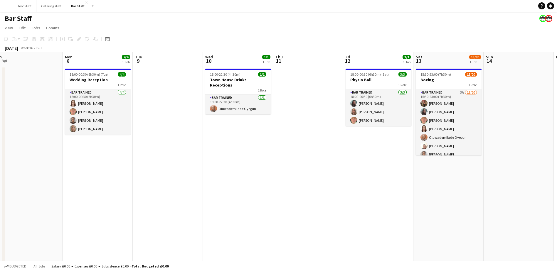
drag, startPoint x: 74, startPoint y: 192, endPoint x: 265, endPoint y: 188, distance: 191.3
click at [265, 188] on app-calendar-viewport "Fri 5 1/2 1 Job Sat 6 10/10 1 Job Sun 7 Mon 8 4/4 1 Job Tue 9 Wed 10 1/1 1 Job …" at bounding box center [278, 170] width 557 height 236
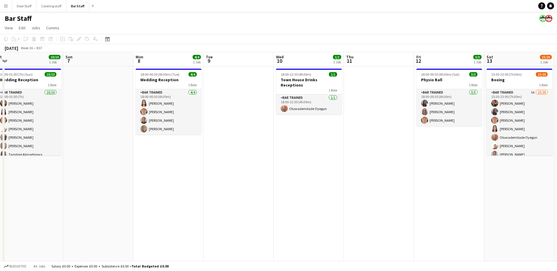
click at [165, 197] on app-date-cell "18:00-00:30 (6h30m) (Tue) 4/4 Wedding Reception 1 Role Bar trained [DATE] 18:00…" at bounding box center [168, 176] width 70 height 221
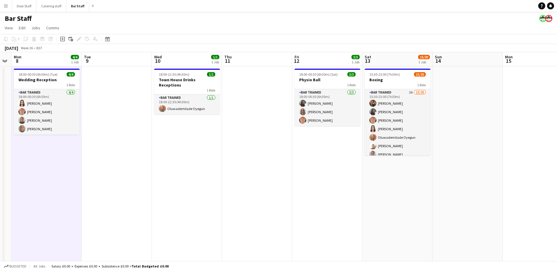
scroll to position [0, 201]
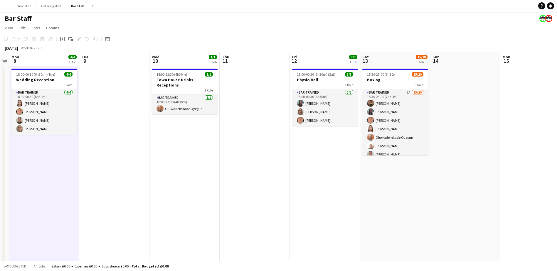
drag, startPoint x: 214, startPoint y: 191, endPoint x: 89, endPoint y: 199, distance: 124.4
click at [89, 199] on app-calendar-viewport "Fri 5 1/2 1 Job Sat 6 10/10 1 Job Sun 7 Mon 8 4/4 1 Job Tue 9 Wed 10 1/1 1 Job …" at bounding box center [278, 170] width 557 height 236
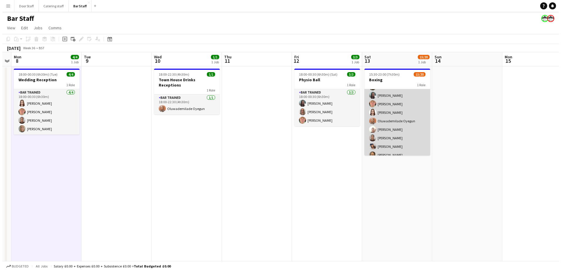
scroll to position [29, 0]
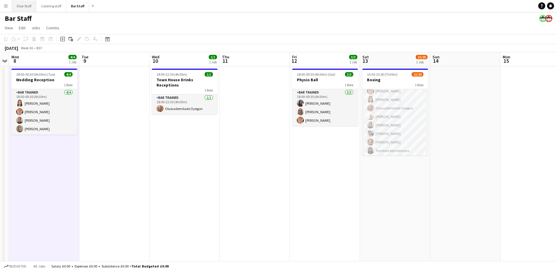
click at [20, 5] on button "Door Staff Close" at bounding box center [24, 5] width 24 height 11
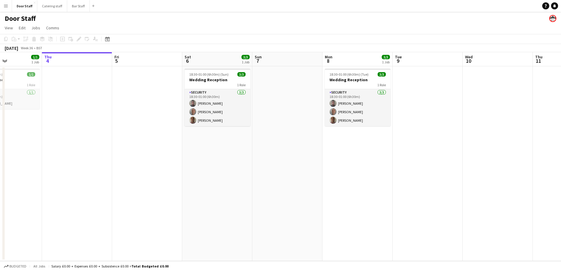
scroll to position [0, 175]
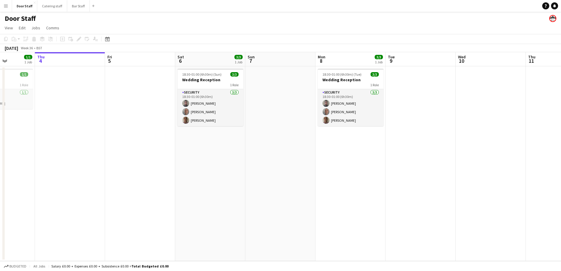
drag, startPoint x: 207, startPoint y: 199, endPoint x: 172, endPoint y: 198, distance: 35.2
click at [172, 198] on app-calendar-viewport "Mon 1 Tue 2 Wed 3 1/1 1 Job Thu 4 Fri 5 Sat 6 3/3 1 Job Sun 7 Mon 8 3/3 1 Job T…" at bounding box center [280, 156] width 561 height 209
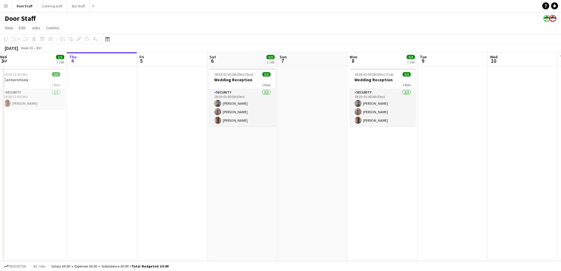
scroll to position [0, 143]
drag, startPoint x: 54, startPoint y: 153, endPoint x: 86, endPoint y: 154, distance: 32.3
click at [86, 154] on app-calendar-viewport "Mon 1 Tue 2 Wed 3 1/1 1 Job Thu 4 Fri 5 Sat 6 3/3 1 Job Sun 7 Mon 8 3/3 1 Job T…" at bounding box center [280, 156] width 561 height 209
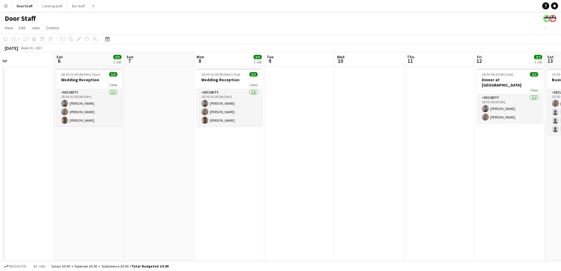
drag, startPoint x: 159, startPoint y: 169, endPoint x: 0, endPoint y: 174, distance: 159.1
click at [0, 173] on html "Menu Boards Boards Boards All jobs Status Workforce Workforce My Workforce Recr…" at bounding box center [280, 135] width 561 height 271
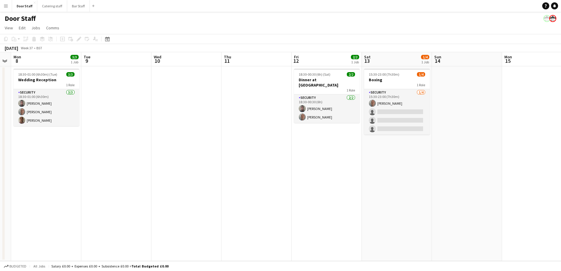
scroll to position [0, 217]
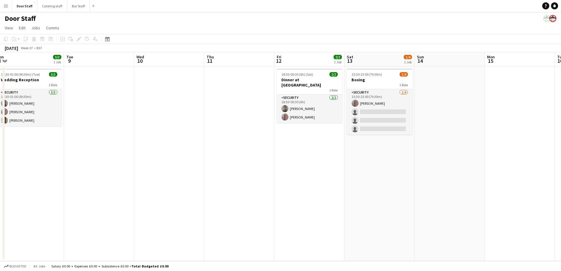
drag, startPoint x: 264, startPoint y: 187, endPoint x: 68, endPoint y: 184, distance: 196.3
click at [68, 184] on app-calendar-viewport "Fri 5 Sat 6 3/3 1 Job Sun 7 Mon 8 3/3 1 Job Tue 9 Wed 10 Thu 11 Fri 12 2/2 1 Jo…" at bounding box center [280, 156] width 561 height 209
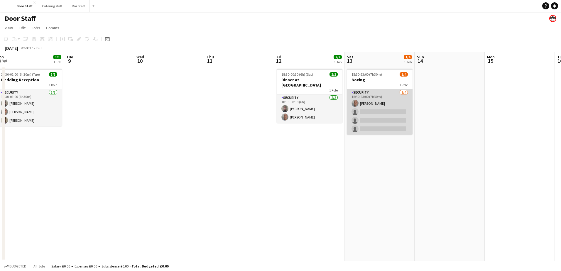
click at [377, 101] on app-card-role "Security [DATE] 15:30-23:00 (7h30m) [PERSON_NAME] single-neutral-actions single…" at bounding box center [380, 111] width 66 height 45
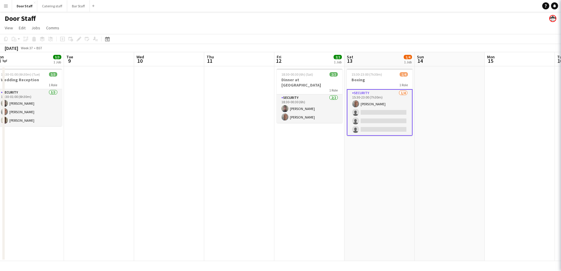
scroll to position [0, 216]
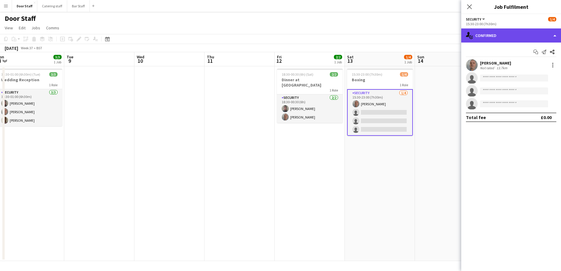
click at [506, 33] on div "single-neutral-actions-check-2 Confirmed" at bounding box center [511, 35] width 100 height 14
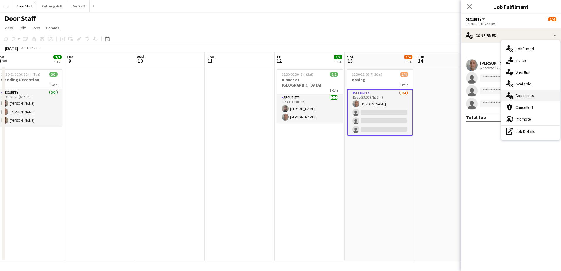
click at [523, 96] on span "Applicants" at bounding box center [524, 95] width 18 height 5
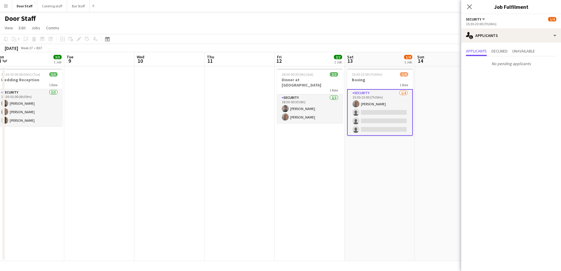
click at [366, 202] on app-date-cell "15:30-23:00 (7h30m) 1/4 Boxing 1 Role Security [DATE] 15:30-23:00 (7h30m) [PERS…" at bounding box center [380, 163] width 70 height 195
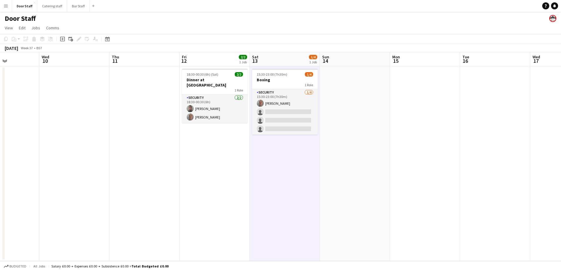
drag, startPoint x: 443, startPoint y: 184, endPoint x: 276, endPoint y: 185, distance: 166.9
click at [276, 185] on app-calendar-viewport "Sun 7 Mon 8 3/3 1 Job Tue 9 Wed 10 Thu 11 Fri 12 2/2 1 Job Sat 13 1/4 1 Job Sun…" at bounding box center [280, 156] width 561 height 209
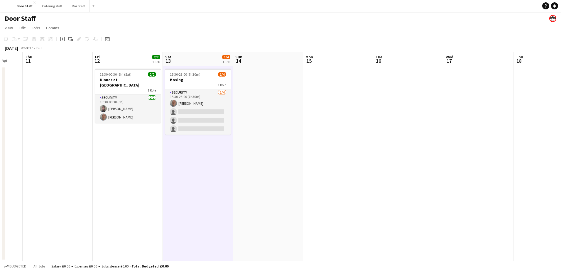
drag, startPoint x: 432, startPoint y: 165, endPoint x: 245, endPoint y: 156, distance: 187.4
click at [247, 157] on app-calendar-viewport "Mon 8 3/3 1 Job Tue 9 Wed 10 Thu 11 Fri 12 2/2 1 Job Sat 13 1/4 1 Job Sun 14 Mo…" at bounding box center [280, 156] width 561 height 209
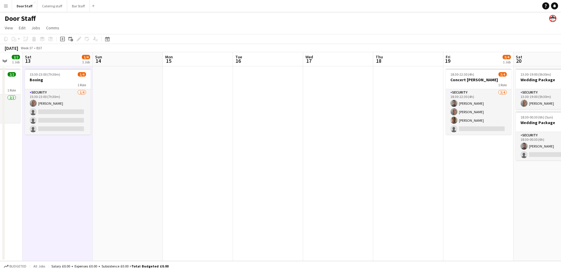
scroll to position [0, 218]
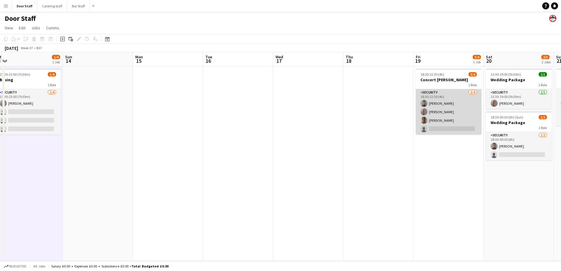
click at [449, 99] on app-card-role "Security [DATE] 18:30-22:30 (4h) [PERSON_NAME] [PERSON_NAME] [PERSON_NAME] sing…" at bounding box center [449, 111] width 66 height 45
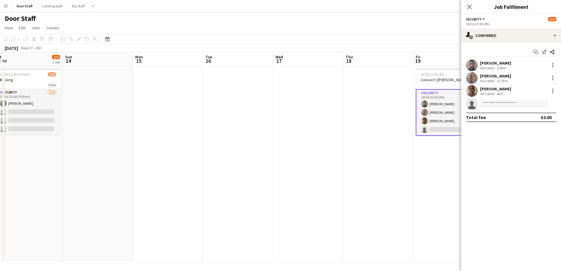
click at [352, 112] on app-date-cell at bounding box center [378, 163] width 70 height 195
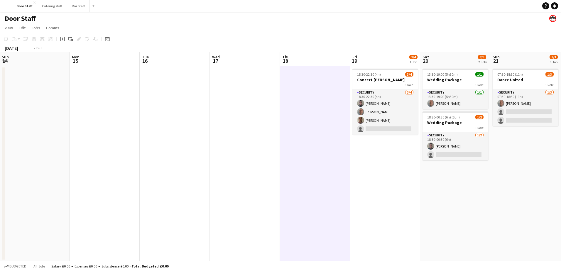
drag, startPoint x: 366, startPoint y: 134, endPoint x: 225, endPoint y: 132, distance: 140.3
click at [225, 132] on app-calendar-viewport "Thu 11 Fri 12 2/2 1 Job Sat 13 1/4 1 Job Sun 14 Mon 15 Tue 16 Wed 17 Thu 18 Fri…" at bounding box center [280, 156] width 561 height 209
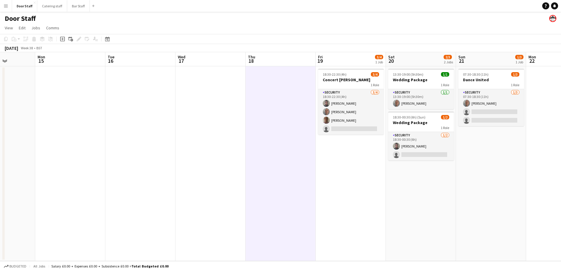
drag, startPoint x: 153, startPoint y: 134, endPoint x: 410, endPoint y: 133, distance: 257.9
click at [409, 134] on app-calendar-viewport "Fri 12 2/2 1 Job Sat 13 1/4 1 Job Sun 14 Mon 15 Tue 16 Wed 17 Thu 18 Fri 19 3/4…" at bounding box center [280, 156] width 561 height 209
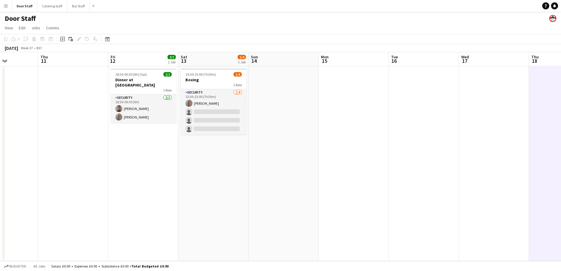
scroll to position [0, 165]
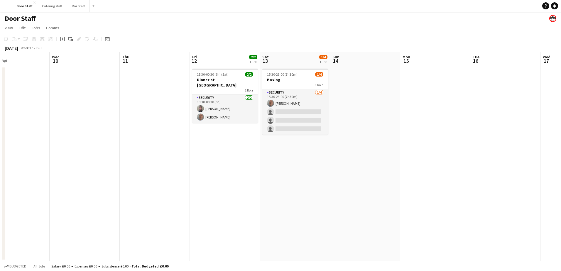
drag, startPoint x: 185, startPoint y: 183, endPoint x: 305, endPoint y: 186, distance: 120.0
click at [305, 186] on app-calendar-viewport "Sun 7 Mon 8 3/3 1 Job Tue 9 Wed 10 Thu 11 Fri 12 2/2 1 Job Sat 13 1/4 1 Job Sun…" at bounding box center [280, 156] width 561 height 209
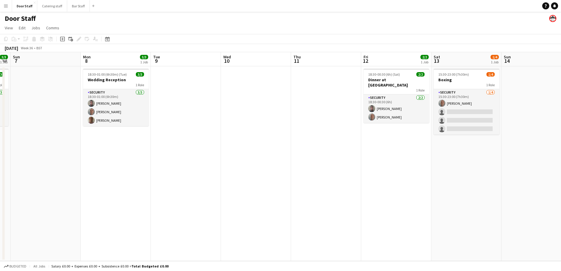
scroll to position [0, 164]
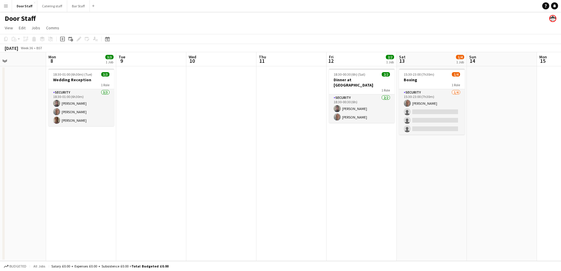
drag, startPoint x: 177, startPoint y: 180, endPoint x: 384, endPoint y: 180, distance: 206.8
click at [384, 180] on app-calendar-viewport "Fri 5 Sat 6 3/3 1 Job Sun 7 Mon 8 3/3 1 Job Tue 9 Wed 10 Thu 11 Fri 12 2/2 1 Jo…" at bounding box center [280, 156] width 561 height 209
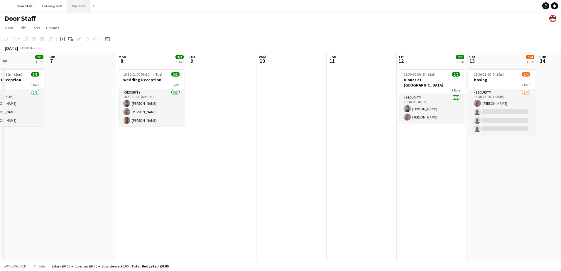
click at [77, 7] on button "Bar Staff Close" at bounding box center [78, 5] width 23 height 11
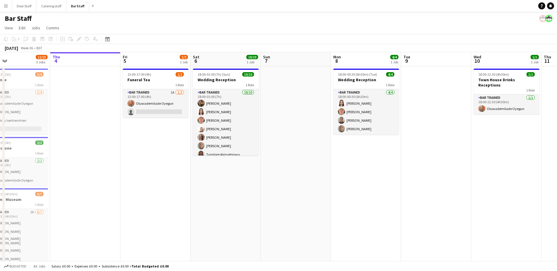
scroll to position [0, 163]
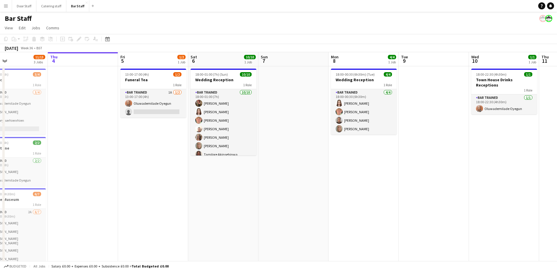
drag, startPoint x: 308, startPoint y: 200, endPoint x: 286, endPoint y: 202, distance: 22.4
click at [286, 202] on app-calendar-viewport "Mon 1 7/7 2 Jobs Tue 2 5/6 1 Job Wed 3 11/13 3 Jobs Thu 4 Fri 5 1/2 1 Job Sat 6…" at bounding box center [278, 170] width 557 height 236
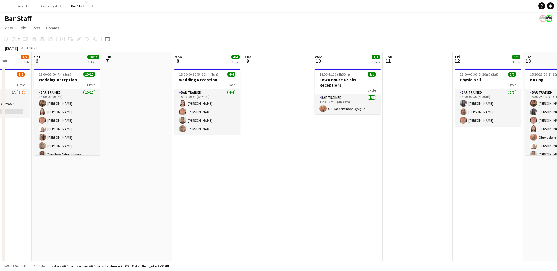
drag, startPoint x: 321, startPoint y: 214, endPoint x: 177, endPoint y: 213, distance: 143.8
click at [185, 213] on app-calendar-viewport "Wed 3 11/13 3 Jobs Thu 4 Fri 5 1/2 1 Job Sat 6 10/10 1 Job Sun 7 Mon 8 4/4 1 Jo…" at bounding box center [278, 170] width 557 height 236
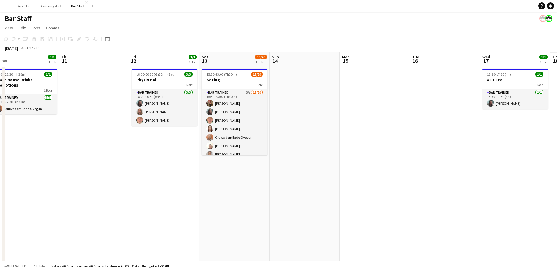
drag, startPoint x: 317, startPoint y: 189, endPoint x: 154, endPoint y: 190, distance: 163.4
click at [167, 187] on app-calendar-viewport "Sun 7 Mon 8 4/4 1 Job Tue 9 Wed 10 1/1 1 Job Thu 11 Fri 12 3/3 1 Job Sat 13 15/…" at bounding box center [278, 170] width 557 height 236
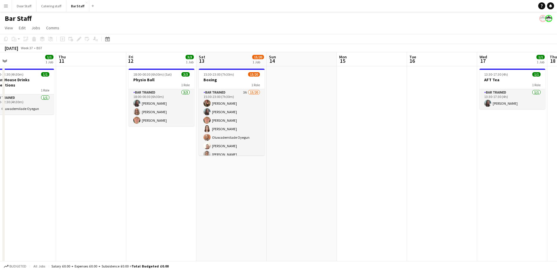
drag, startPoint x: 375, startPoint y: 178, endPoint x: 197, endPoint y: 177, distance: 177.8
click at [197, 177] on app-calendar-viewport "Sun 7 Mon 8 4/4 1 Job Tue 9 Wed 10 1/1 1 Job Thu 11 Fri 12 3/3 1 Job Sat 13 15/…" at bounding box center [278, 170] width 557 height 236
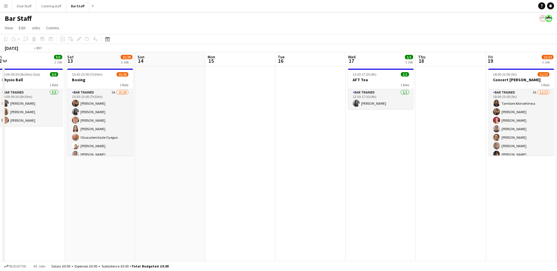
drag, startPoint x: 396, startPoint y: 170, endPoint x: 170, endPoint y: 166, distance: 226.2
click at [183, 164] on app-calendar-viewport "Wed 10 1/1 1 Job Thu 11 Fri 12 3/3 1 Job Sat 13 15/20 1 Job Sun 14 Mon 15 Tue 1…" at bounding box center [278, 170] width 557 height 236
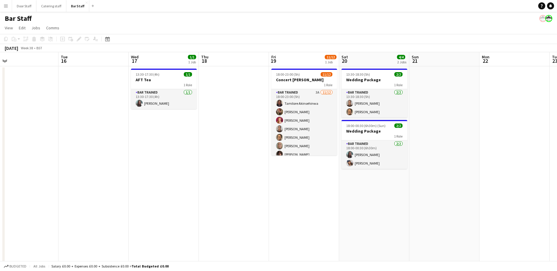
drag, startPoint x: 445, startPoint y: 175, endPoint x: 230, endPoint y: 180, distance: 214.8
click at [242, 179] on app-calendar-viewport "Fri 12 3/3 1 Job Sat 13 15/20 1 Job Sun 14 Mon 15 Tue 16 Wed 17 1/1 1 Job Thu 1…" at bounding box center [278, 170] width 557 height 236
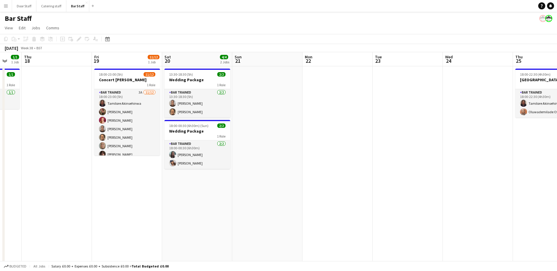
drag, startPoint x: 408, startPoint y: 181, endPoint x: 226, endPoint y: 178, distance: 181.9
click at [226, 178] on app-calendar-viewport "Mon 15 Tue 16 Wed 17 1/1 1 Job Thu 18 Fri 19 11/12 1 Job Sat 20 4/4 2 Jobs Sun …" at bounding box center [278, 170] width 557 height 236
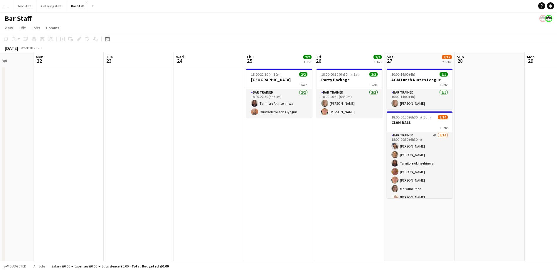
scroll to position [0, 180]
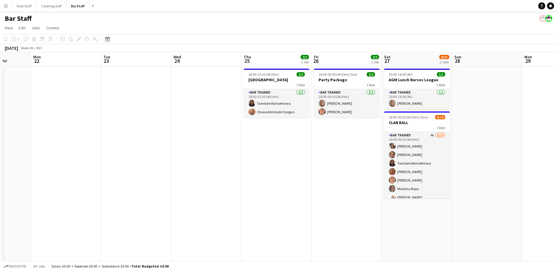
drag, startPoint x: 365, startPoint y: 187, endPoint x: 305, endPoint y: 187, distance: 59.9
click at [305, 187] on app-calendar-viewport "Fri 19 11/12 1 Job Sat 20 4/4 2 Jobs Sun 21 Mon 22 Tue 23 Wed 24 Thu 25 2/2 1 J…" at bounding box center [278, 170] width 557 height 236
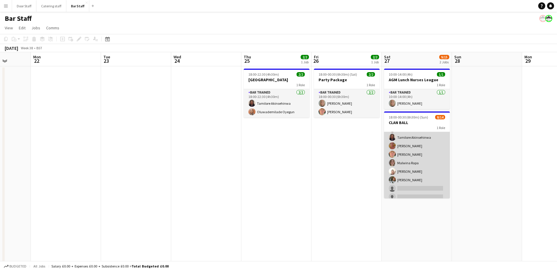
scroll to position [59, 0]
click at [419, 158] on app-card-role "Bar trained 4A [DATE] 18:00-00:30 (6h30m) [PERSON_NAME] [PERSON_NAME] [PERSON_N…" at bounding box center [417, 138] width 66 height 131
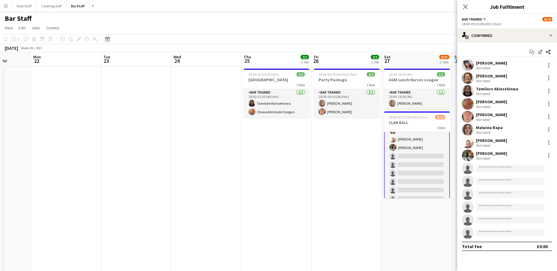
scroll to position [59, 0]
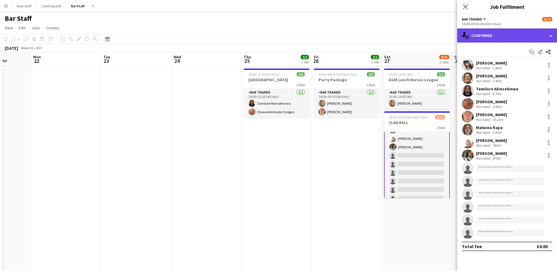
click at [508, 37] on div "single-neutral-actions-check-2 Confirmed" at bounding box center [507, 35] width 100 height 14
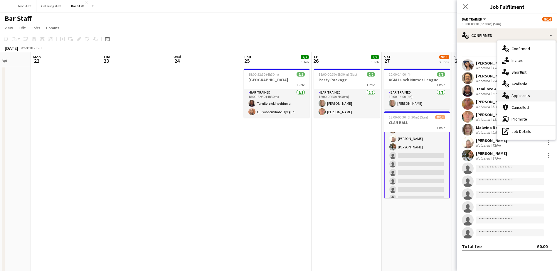
click at [522, 98] on span "Applicants" at bounding box center [520, 95] width 18 height 5
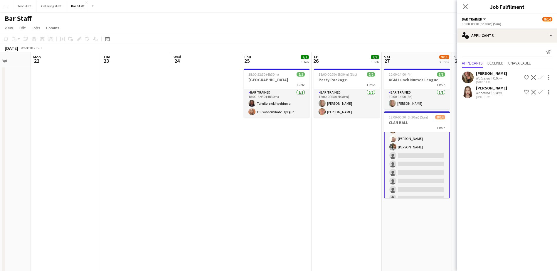
click at [426, 157] on app-card-role "Bar trained 4A [DATE] 18:00-00:30 (6h30m) [PERSON_NAME] [PERSON_NAME] [PERSON_N…" at bounding box center [417, 139] width 66 height 132
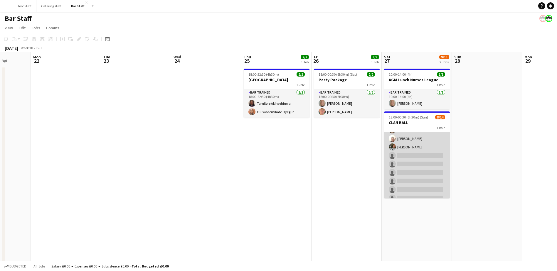
click at [422, 154] on app-card-role "Bar trained 4A [DATE] 18:00-00:30 (6h30m) [PERSON_NAME] [PERSON_NAME] [PERSON_N…" at bounding box center [417, 138] width 66 height 131
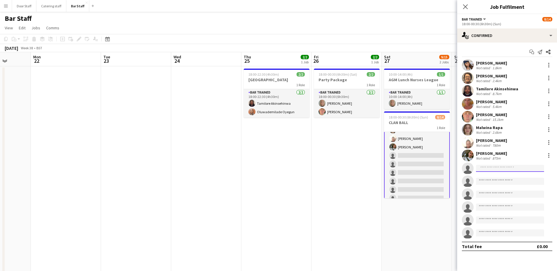
click at [491, 168] on input at bounding box center [510, 168] width 68 height 7
type input "*****"
click at [497, 184] on span "[PHONE_NUMBER]" at bounding box center [509, 186] width 59 height 5
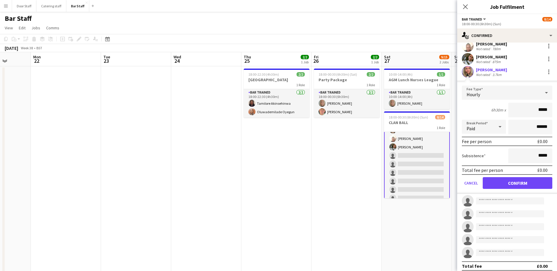
scroll to position [101, 0]
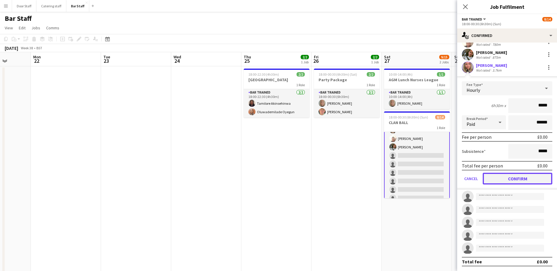
click at [513, 180] on button "Confirm" at bounding box center [517, 179] width 70 height 12
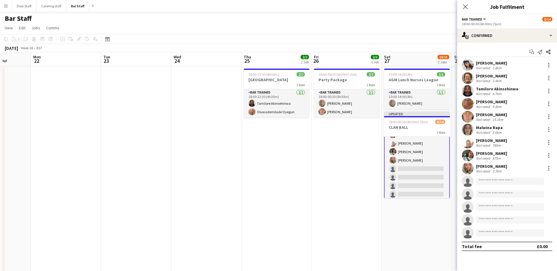
scroll to position [0, 0]
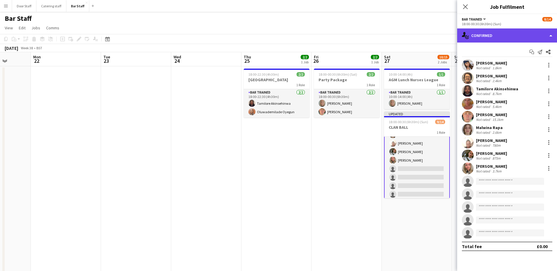
click at [492, 39] on div "single-neutral-actions-check-2 Confirmed" at bounding box center [507, 35] width 100 height 14
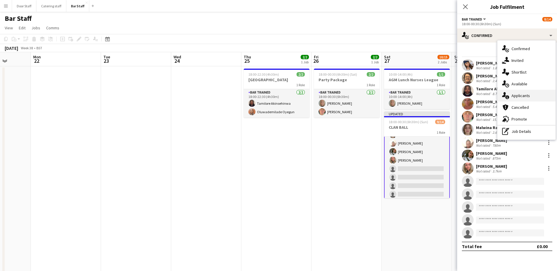
click at [523, 93] on span "Applicants" at bounding box center [520, 95] width 18 height 5
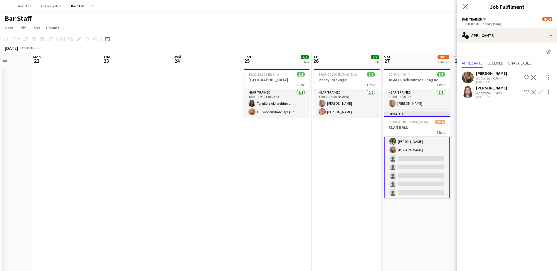
scroll to position [70, 0]
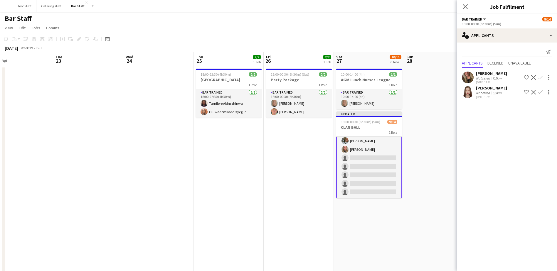
drag, startPoint x: 273, startPoint y: 163, endPoint x: 84, endPoint y: 138, distance: 190.2
click at [84, 138] on app-calendar-viewport "Fri 19 11/12 1 Job Sat 20 4/4 2 Jobs Sun 21 Mon 22 Tue 23 Wed 24 Thu 25 2/2 1 J…" at bounding box center [278, 170] width 557 height 236
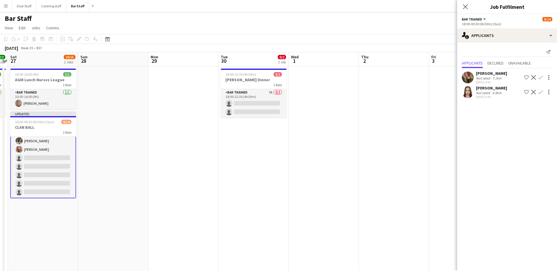
drag, startPoint x: 370, startPoint y: 146, endPoint x: 185, endPoint y: 127, distance: 185.8
click at [185, 127] on app-calendar-viewport "Wed 24 Thu 25 2/2 1 Job Fri 26 2/2 1 Job Sat 27 10/15 2 Jobs Sun 28 Mon 29 Tue …" at bounding box center [278, 170] width 557 height 236
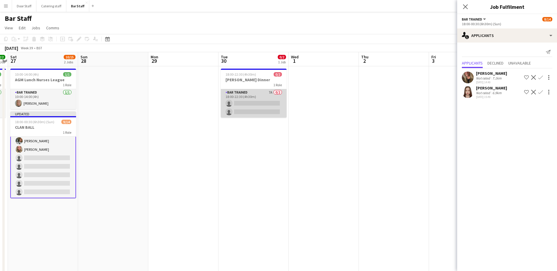
click at [247, 97] on app-card-role "Bar trained 7A 0/2 18:00-22:30 (4h30m) single-neutral-actions single-neutral-ac…" at bounding box center [254, 103] width 66 height 28
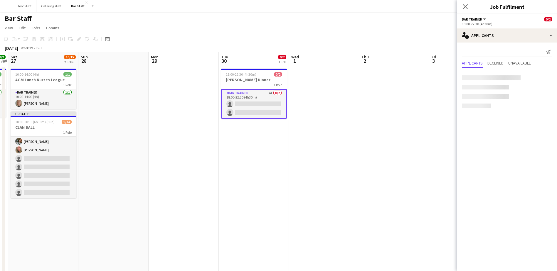
scroll to position [69, 0]
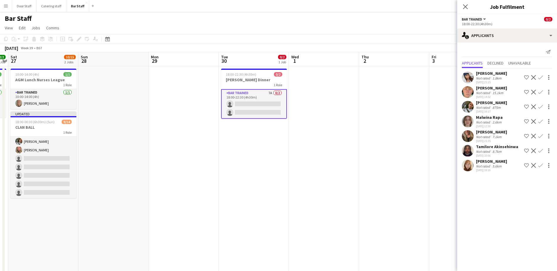
click at [540, 92] on app-icon "Confirm" at bounding box center [540, 92] width 5 height 5
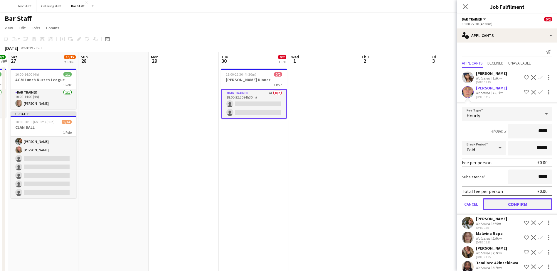
click at [520, 204] on button "Confirm" at bounding box center [517, 204] width 70 height 12
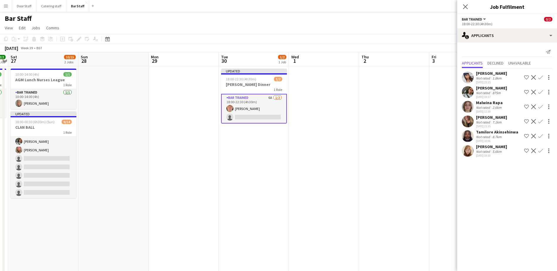
click at [542, 106] on app-icon "Confirm" at bounding box center [540, 106] width 5 height 5
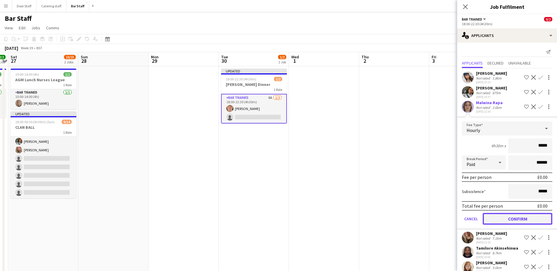
click at [514, 217] on button "Confirm" at bounding box center [517, 219] width 70 height 12
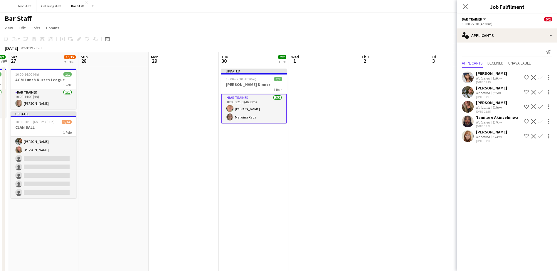
click at [409, 88] on app-date-cell at bounding box center [394, 176] width 70 height 221
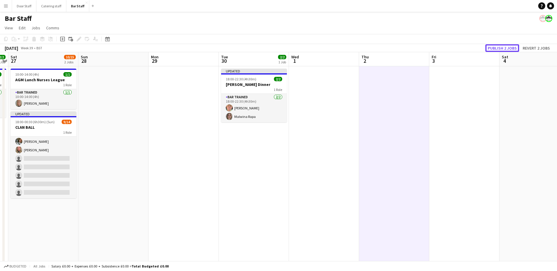
click at [499, 49] on button "Publish 2 jobs" at bounding box center [502, 48] width 34 height 8
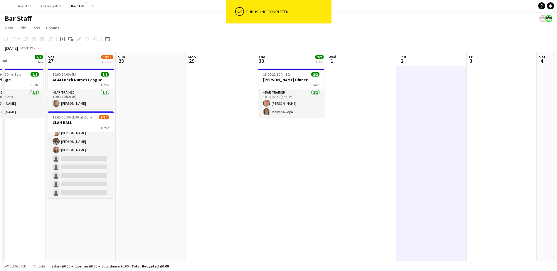
scroll to position [0, 137]
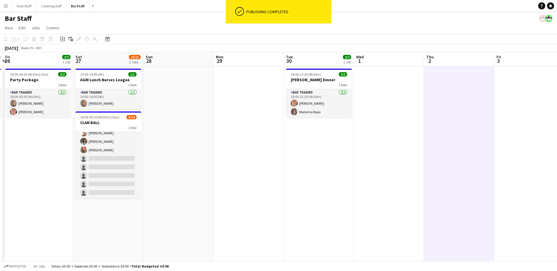
drag, startPoint x: 223, startPoint y: 181, endPoint x: 358, endPoint y: 154, distance: 137.6
click at [358, 154] on app-calendar-viewport "Wed 24 Thu 25 2/2 1 Job Fri 26 2/2 1 Job Sat 27 10/15 2 Jobs Sun 28 Mon 29 Tue …" at bounding box center [278, 170] width 557 height 236
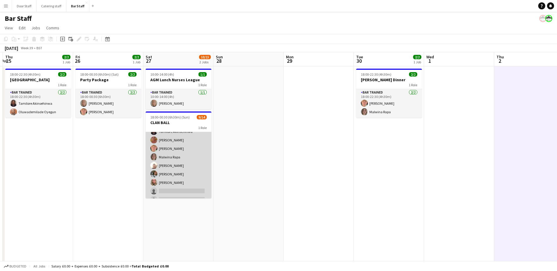
scroll to position [0, 0]
click at [195, 177] on app-card-role "Bar trained 4A [DATE] 18:00-00:30 (6h30m) [PERSON_NAME] [PERSON_NAME] [PERSON_N…" at bounding box center [179, 197] width 66 height 131
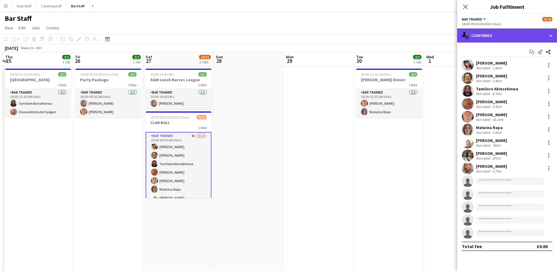
click at [508, 34] on div "single-neutral-actions-check-2 Confirmed" at bounding box center [507, 35] width 100 height 14
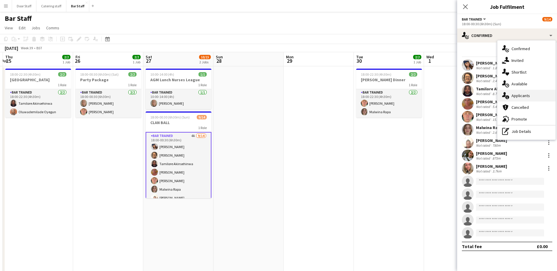
click at [525, 95] on span "Applicants" at bounding box center [520, 95] width 18 height 5
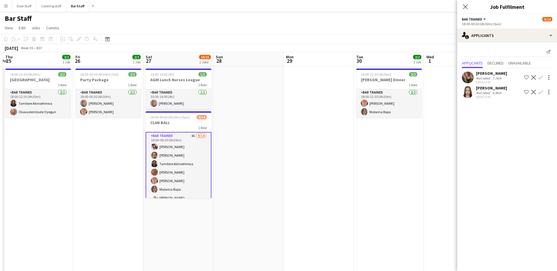
click at [540, 93] on app-icon "Confirm" at bounding box center [540, 92] width 5 height 5
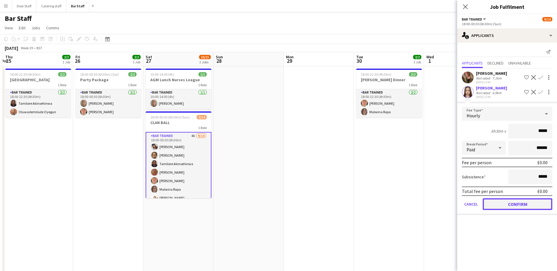
click at [528, 204] on button "Confirm" at bounding box center [517, 204] width 70 height 12
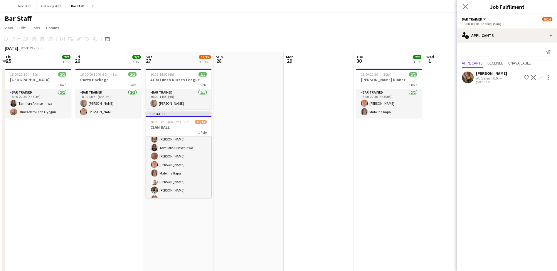
scroll to position [59, 0]
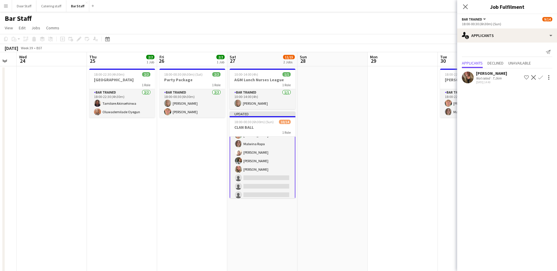
drag, startPoint x: 92, startPoint y: 142, endPoint x: 250, endPoint y: 133, distance: 158.7
click at [250, 133] on app-calendar-viewport "Mon 22 Tue 23 Wed 24 Thu 25 2/2 1 Job Fri 26 2/2 1 Job Sat 27 11/15 2 Jobs Sun …" at bounding box center [278, 170] width 557 height 236
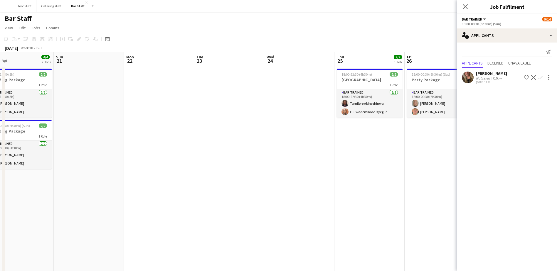
drag, startPoint x: 157, startPoint y: 151, endPoint x: 310, endPoint y: 132, distance: 153.7
click at [318, 131] on app-calendar-viewport "Thu 18 Fri 19 11/12 1 Job Sat 20 4/4 2 Jobs Sun 21 Mon 22 Tue 23 Wed 24 Thu 25 …" at bounding box center [278, 170] width 557 height 236
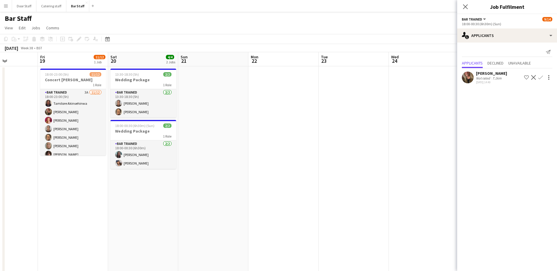
drag, startPoint x: 195, startPoint y: 138, endPoint x: 340, endPoint y: 116, distance: 146.1
click at [340, 116] on app-calendar-viewport "Tue 16 Wed 17 1/1 1 Job Thu 18 Fri 19 11/12 1 Job Sat 20 4/4 2 Jobs Sun 21 Mon …" at bounding box center [278, 170] width 557 height 236
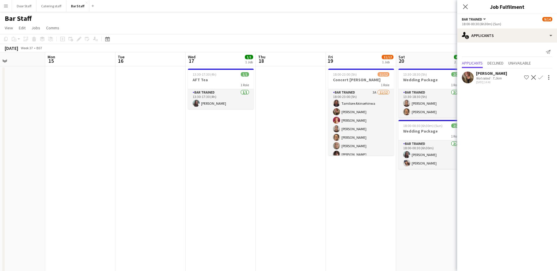
drag, startPoint x: 186, startPoint y: 177, endPoint x: 349, endPoint y: 158, distance: 164.5
click at [349, 158] on app-calendar-viewport "Fri 12 3/3 1 Job Sat 13 15/20 1 Job Sun 14 Mon 15 Tue 16 Wed 17 1/1 1 Job Thu 1…" at bounding box center [278, 170] width 557 height 236
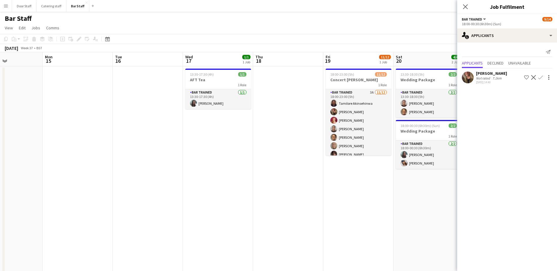
drag, startPoint x: 196, startPoint y: 163, endPoint x: 334, endPoint y: 152, distance: 138.3
click at [334, 152] on app-calendar-viewport "Fri 12 3/3 1 Job Sat 13 15/20 1 Job Sun 14 Mon 15 Tue 16 Wed 17 1/1 1 Job Thu 1…" at bounding box center [278, 170] width 557 height 236
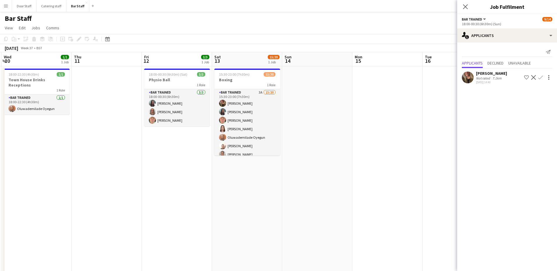
drag, startPoint x: 173, startPoint y: 151, endPoint x: 294, endPoint y: 146, distance: 121.0
click at [294, 146] on app-calendar-viewport "Mon 8 4/4 1 Job Tue 9 Wed 10 1/1 1 Job Thu 11 Fri 12 3/3 1 Job Sat 13 15/20 1 J…" at bounding box center [278, 170] width 557 height 236
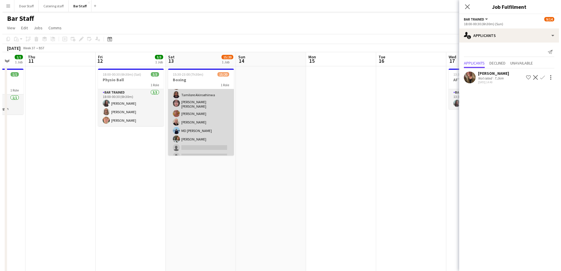
scroll to position [88, 0]
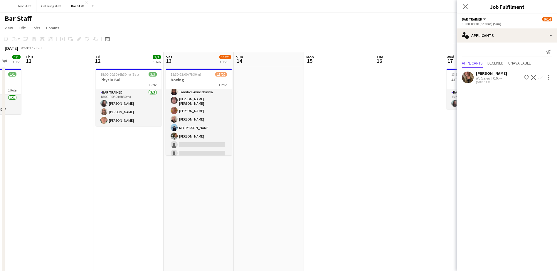
click at [5, 7] on app-icon "Menu" at bounding box center [6, 6] width 5 height 5
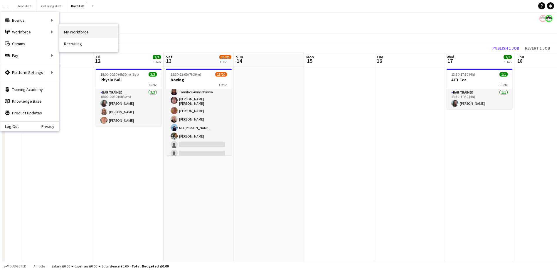
click at [79, 32] on link "My Workforce" at bounding box center [88, 32] width 59 height 12
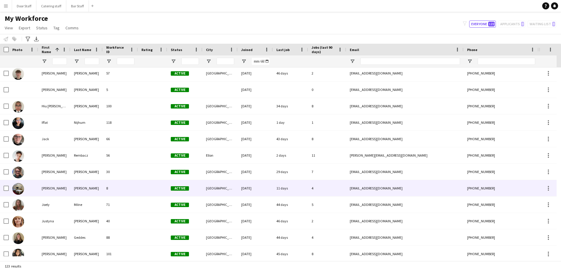
scroll to position [939, 0]
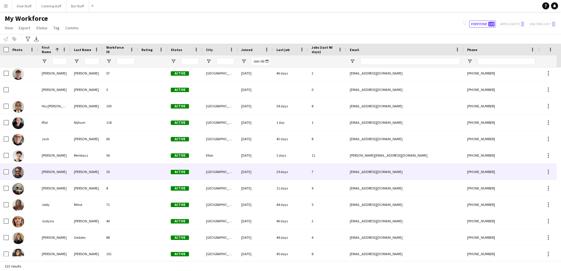
click at [224, 168] on div "[GEOGRAPHIC_DATA]" at bounding box center [219, 172] width 35 height 16
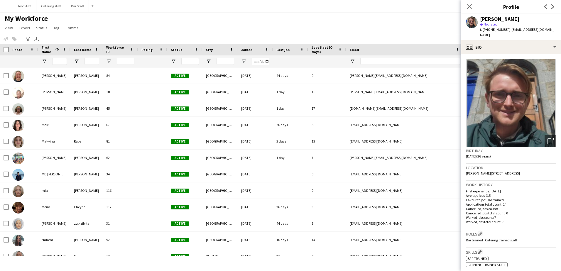
scroll to position [1262, 0]
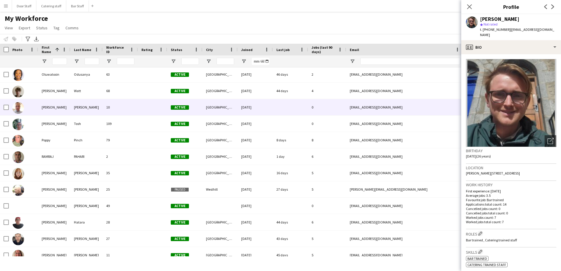
click at [94, 111] on div "[PERSON_NAME]" at bounding box center [86, 107] width 32 height 16
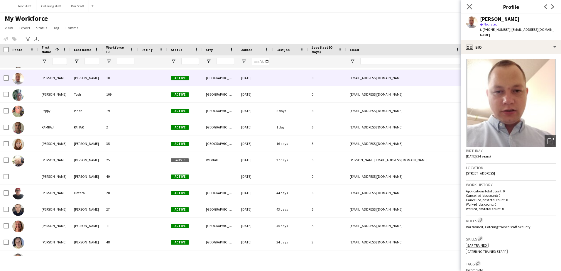
click at [467, 4] on app-icon "Close pop-in" at bounding box center [469, 7] width 9 height 9
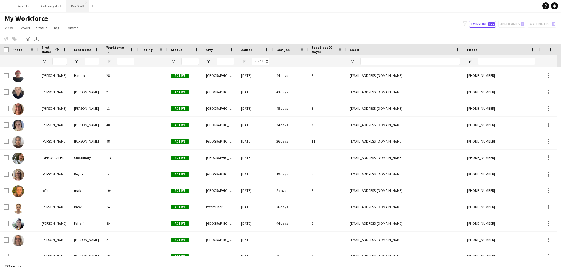
click at [73, 6] on button "Bar Staff Close" at bounding box center [77, 5] width 23 height 11
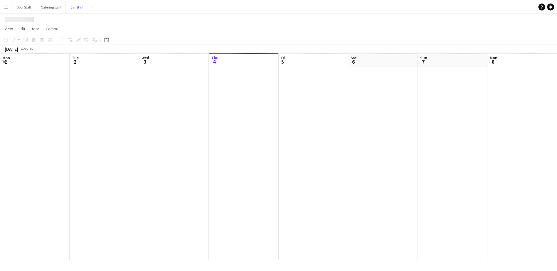
scroll to position [0, 140]
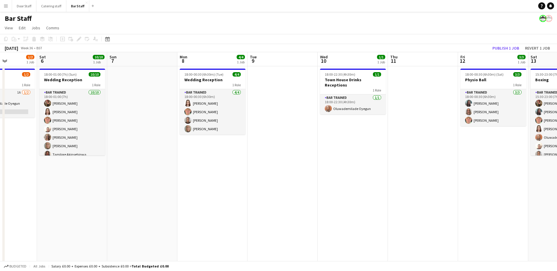
drag, startPoint x: 305, startPoint y: 169, endPoint x: 97, endPoint y: 165, distance: 207.2
click at [86, 170] on app-calendar-viewport "Wed 3 11/13 3 Jobs Thu 4 Fri 5 1/2 1 Job Sat 6 10/10 1 Job Sun 7 Mon 8 4/4 1 Jo…" at bounding box center [278, 170] width 557 height 236
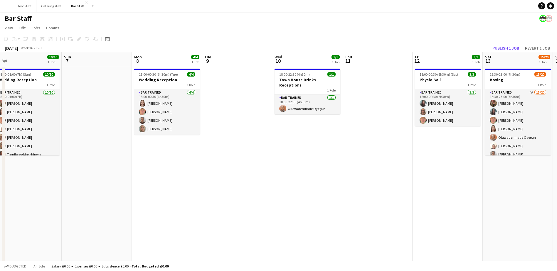
click at [511, 43] on app-toolbar "Copy Paste Paste Ctrl+V Paste with crew Ctrl+Shift+V Paste linked Job [GEOGRAPH…" at bounding box center [278, 39] width 557 height 10
click at [509, 48] on button "Publish 1 job" at bounding box center [505, 48] width 31 height 8
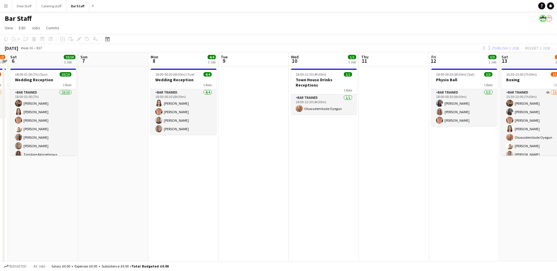
scroll to position [0, 221]
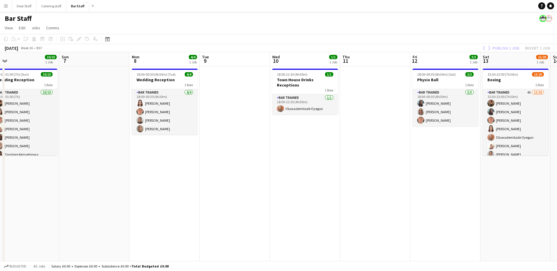
drag, startPoint x: 402, startPoint y: 160, endPoint x: 348, endPoint y: 166, distance: 54.6
click at [348, 166] on app-calendar-viewport "Wed 3 11/13 3 Jobs Thu 4 Fri 5 1/2 1 Job Sat 6 10/10 1 Job Sun 7 Mon 8 4/4 1 Jo…" at bounding box center [278, 170] width 557 height 236
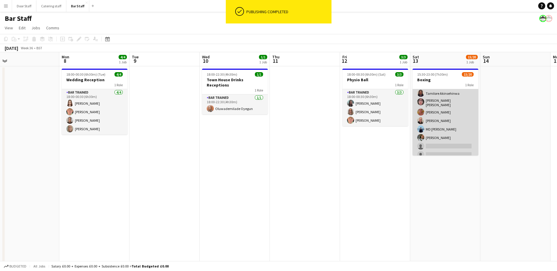
scroll to position [88, 0]
click at [441, 142] on app-card-role "Bar trained 4A 15/20 15:30-23:00 (7h30m) [PERSON_NAME] [PERSON_NAME] [PERSON_NA…" at bounding box center [445, 92] width 66 height 183
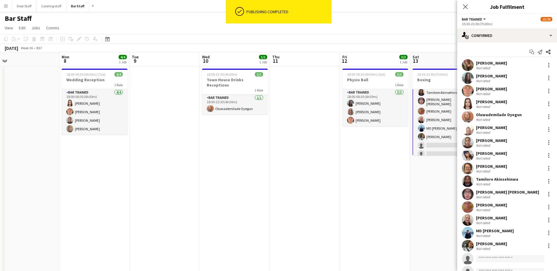
scroll to position [89, 0]
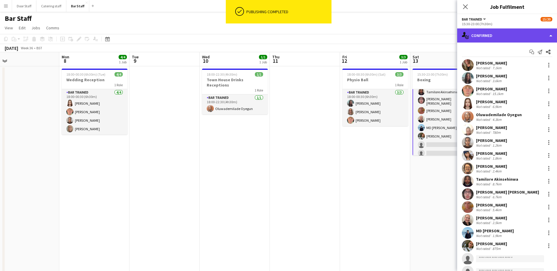
click at [502, 39] on div "single-neutral-actions-check-2 Confirmed" at bounding box center [507, 35] width 100 height 14
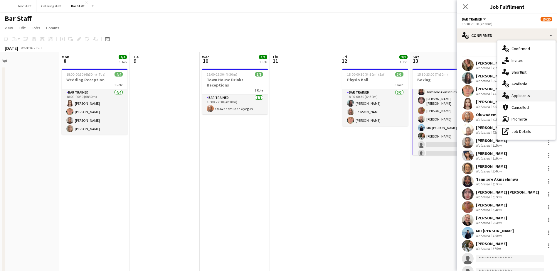
click at [514, 96] on span "Applicants" at bounding box center [520, 95] width 18 height 5
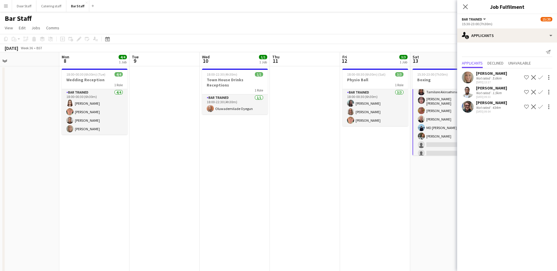
click at [539, 108] on app-icon "Confirm" at bounding box center [540, 106] width 5 height 5
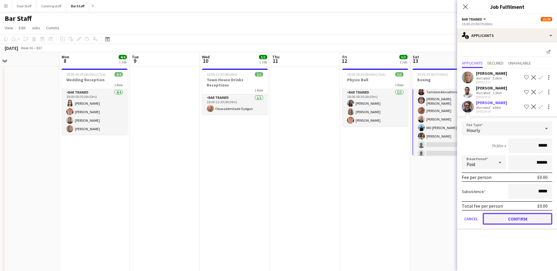
click at [519, 217] on button "Confirm" at bounding box center [517, 219] width 70 height 12
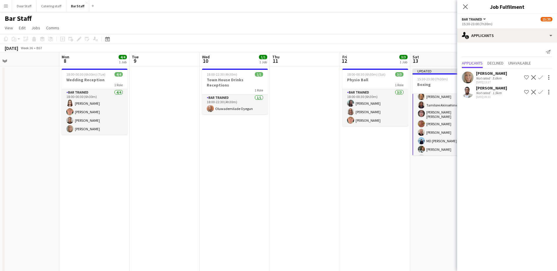
click at [343, 199] on app-date-cell "18:00-00:30 (6h30m) (Sat) 3/3 Physio Ball 1 Role Bar trained [DATE] 18:00-00:30…" at bounding box center [375, 176] width 70 height 221
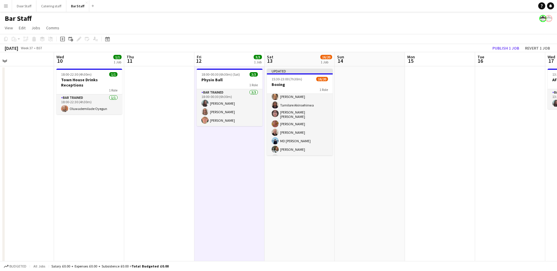
drag, startPoint x: 415, startPoint y: 168, endPoint x: 258, endPoint y: 162, distance: 157.7
click at [258, 162] on app-calendar-viewport "Sat 6 10/10 1 Job Sun 7 Mon 8 4/4 1 Job Tue 9 Wed 10 1/1 1 Job Thu 11 Fri 12 3/…" at bounding box center [278, 170] width 557 height 236
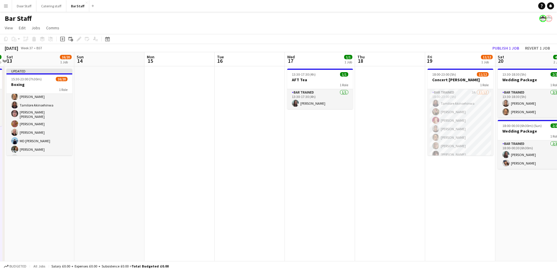
drag, startPoint x: 418, startPoint y: 144, endPoint x: 169, endPoint y: 139, distance: 249.1
click at [169, 139] on app-calendar-viewport "Wed 10 1/1 1 Job Thu 11 Fri 12 3/3 1 Job Sat 13 16/20 1 Job Sun 14 Mon 15 Tue 1…" at bounding box center [278, 170] width 557 height 236
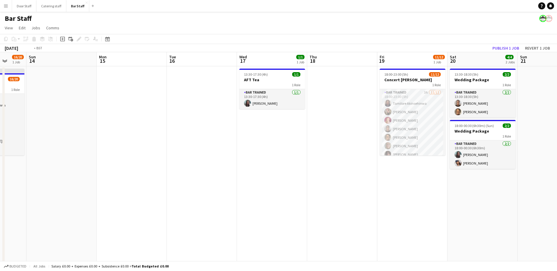
scroll to position [0, 213]
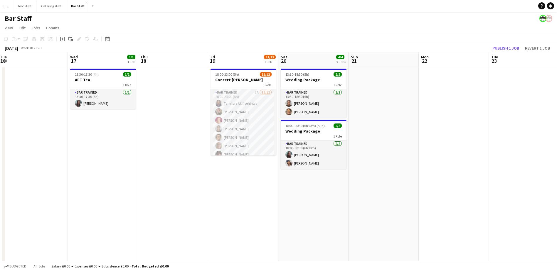
drag, startPoint x: 378, startPoint y: 145, endPoint x: 162, endPoint y: 137, distance: 216.1
click at [162, 137] on app-calendar-viewport "Sat 13 16/20 1 Job Sun 14 Mon 15 Tue 16 Wed 17 1/1 1 Job Thu 18 Fri 19 11/12 1 …" at bounding box center [278, 170] width 557 height 236
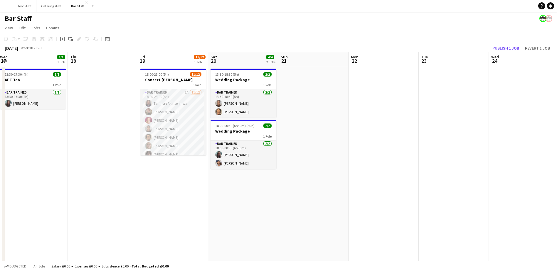
scroll to position [0, 194]
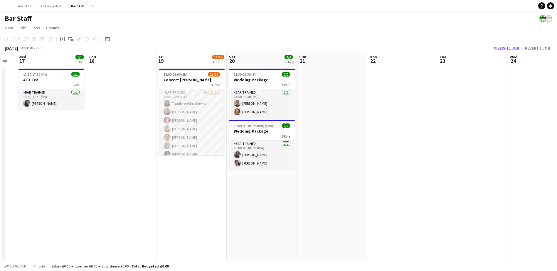
drag, startPoint x: 337, startPoint y: 191, endPoint x: 285, endPoint y: 188, distance: 51.7
click at [285, 188] on app-calendar-viewport "Sun 14 Mon 15 Tue 16 Wed 17 1/1 1 Job Thu 18 Fri 19 11/12 1 Job Sat 20 4/4 2 Jo…" at bounding box center [278, 170] width 557 height 236
click at [511, 47] on button "Publish 1 job" at bounding box center [505, 48] width 31 height 8
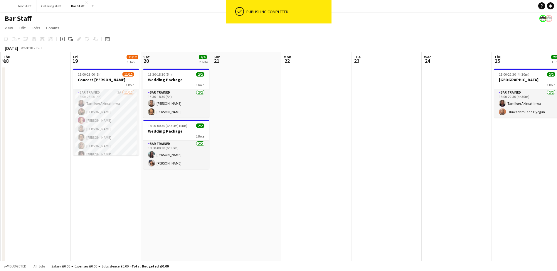
drag, startPoint x: 380, startPoint y: 156, endPoint x: 247, endPoint y: 158, distance: 132.9
click at [246, 158] on app-calendar-viewport "Mon 15 Tue 16 Wed 17 1/1 1 Job Thu 18 Fri 19 11/12 1 Job Sat 20 4/4 2 Jobs Sun …" at bounding box center [278, 170] width 557 height 236
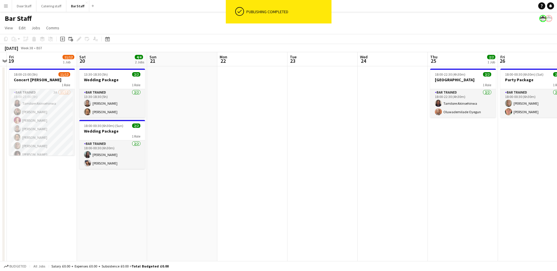
scroll to position [0, 194]
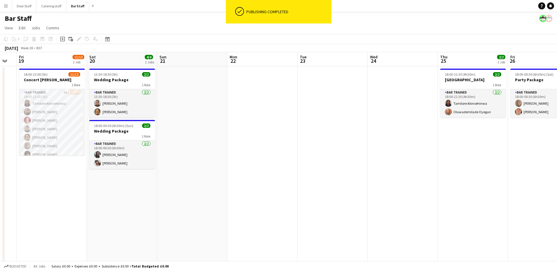
drag, startPoint x: 405, startPoint y: 144, endPoint x: 195, endPoint y: 142, distance: 210.7
click at [195, 142] on app-calendar-viewport "Tue 16 Wed 17 1/1 1 Job Thu 18 Fri 19 11/12 1 Job Sat 20 4/4 2 Jobs Sun 21 Mon …" at bounding box center [278, 170] width 557 height 236
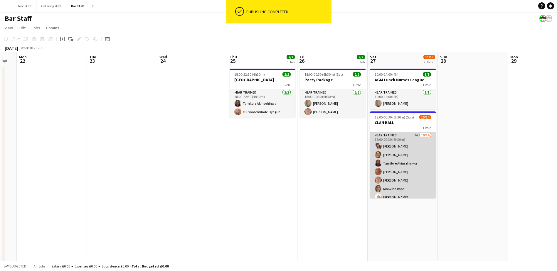
click at [399, 153] on app-card-role "Bar trained 4A [DATE] 18:00-00:30 (6h30m) [PERSON_NAME] [PERSON_NAME] [PERSON_N…" at bounding box center [403, 197] width 66 height 131
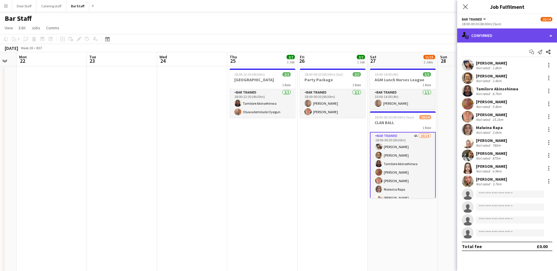
click at [504, 35] on div "single-neutral-actions-check-2 Confirmed" at bounding box center [507, 35] width 100 height 14
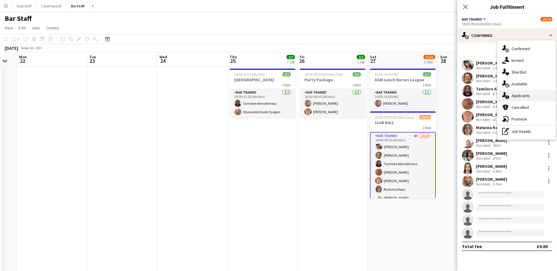
click at [520, 99] on div "single-neutral-actions-information Applicants" at bounding box center [526, 96] width 58 height 12
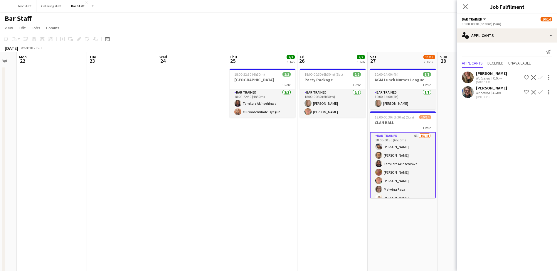
click at [540, 93] on app-icon "Confirm" at bounding box center [540, 92] width 5 height 5
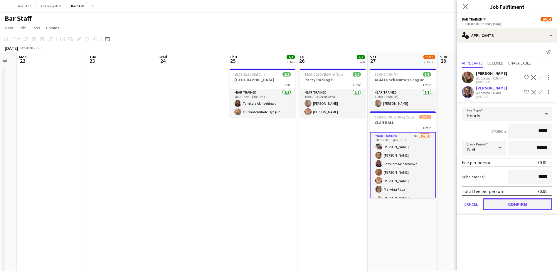
click at [518, 202] on button "Confirm" at bounding box center [517, 204] width 70 height 12
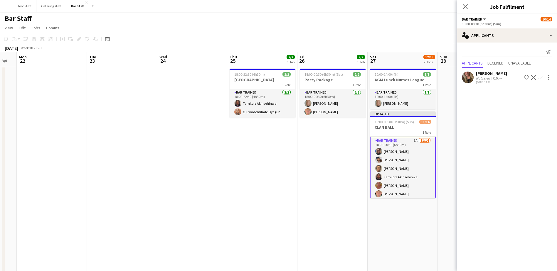
click at [427, 27] on app-page-menu "View Day view expanded Day view collapsed Month view Date picker Jump to [DATE]…" at bounding box center [278, 28] width 557 height 11
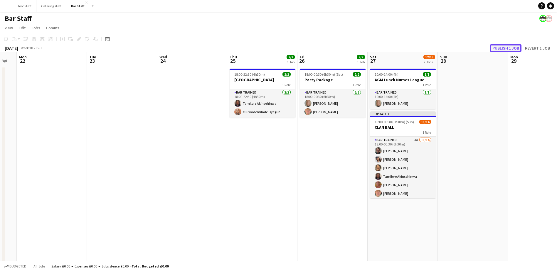
click at [498, 47] on button "Publish 1 job" at bounding box center [505, 48] width 31 height 8
